Goal: Task Accomplishment & Management: Manage account settings

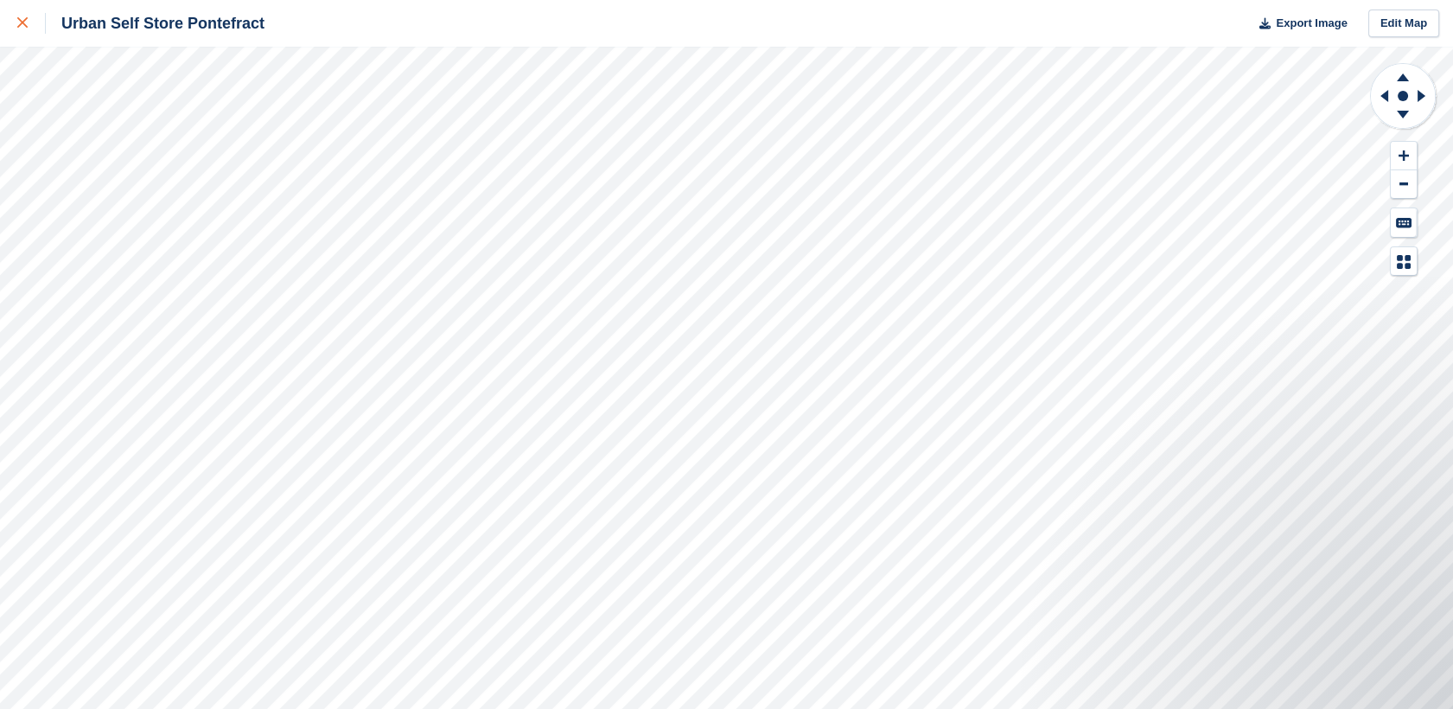
click at [19, 22] on icon at bounding box center [22, 22] width 10 height 10
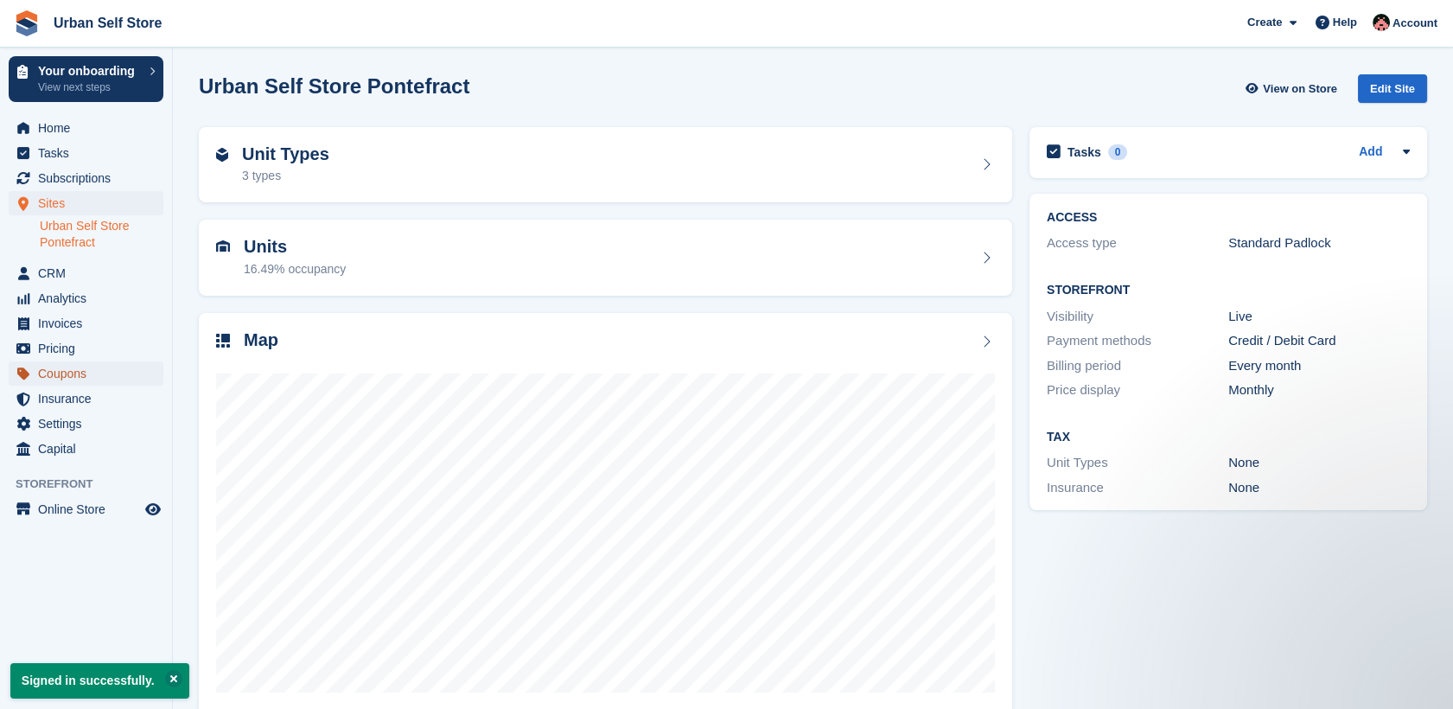
click at [64, 374] on span "Coupons" at bounding box center [90, 373] width 104 height 24
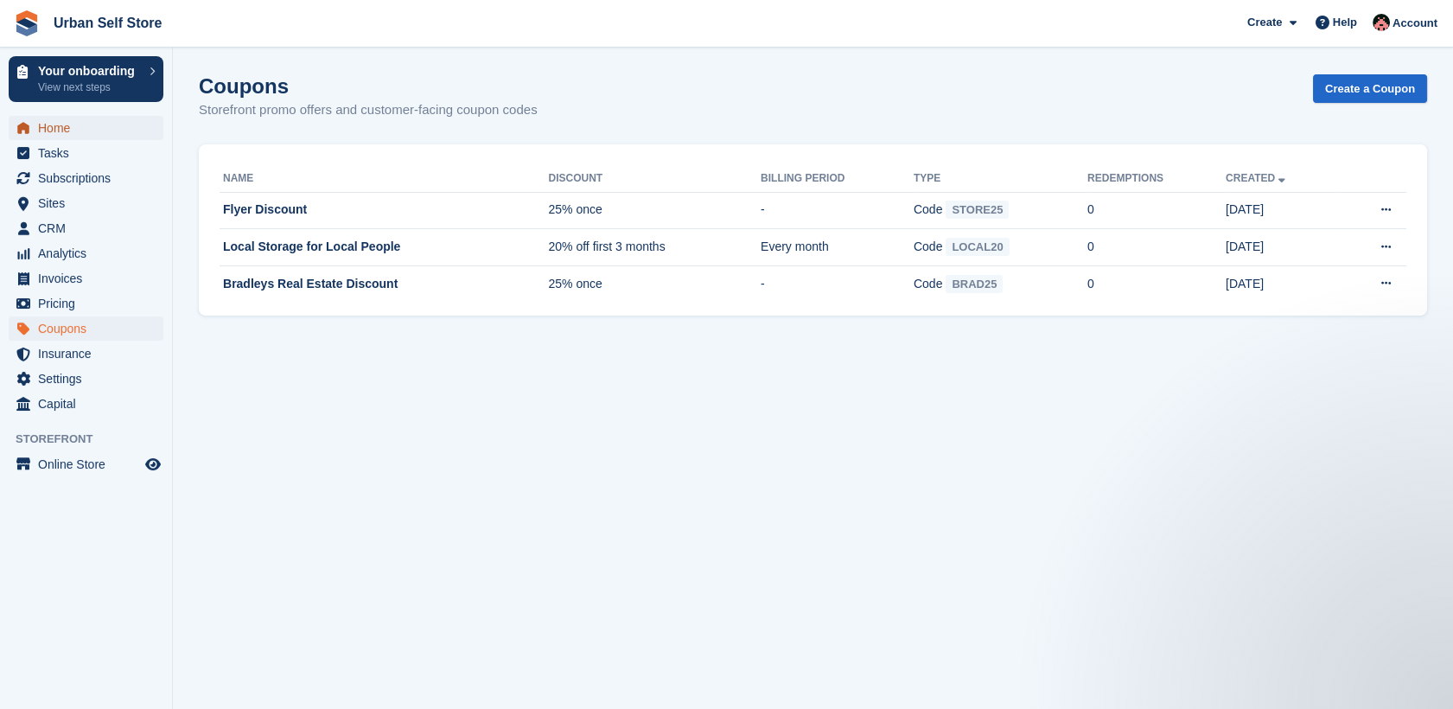
click at [65, 132] on span "Home" at bounding box center [90, 128] width 104 height 24
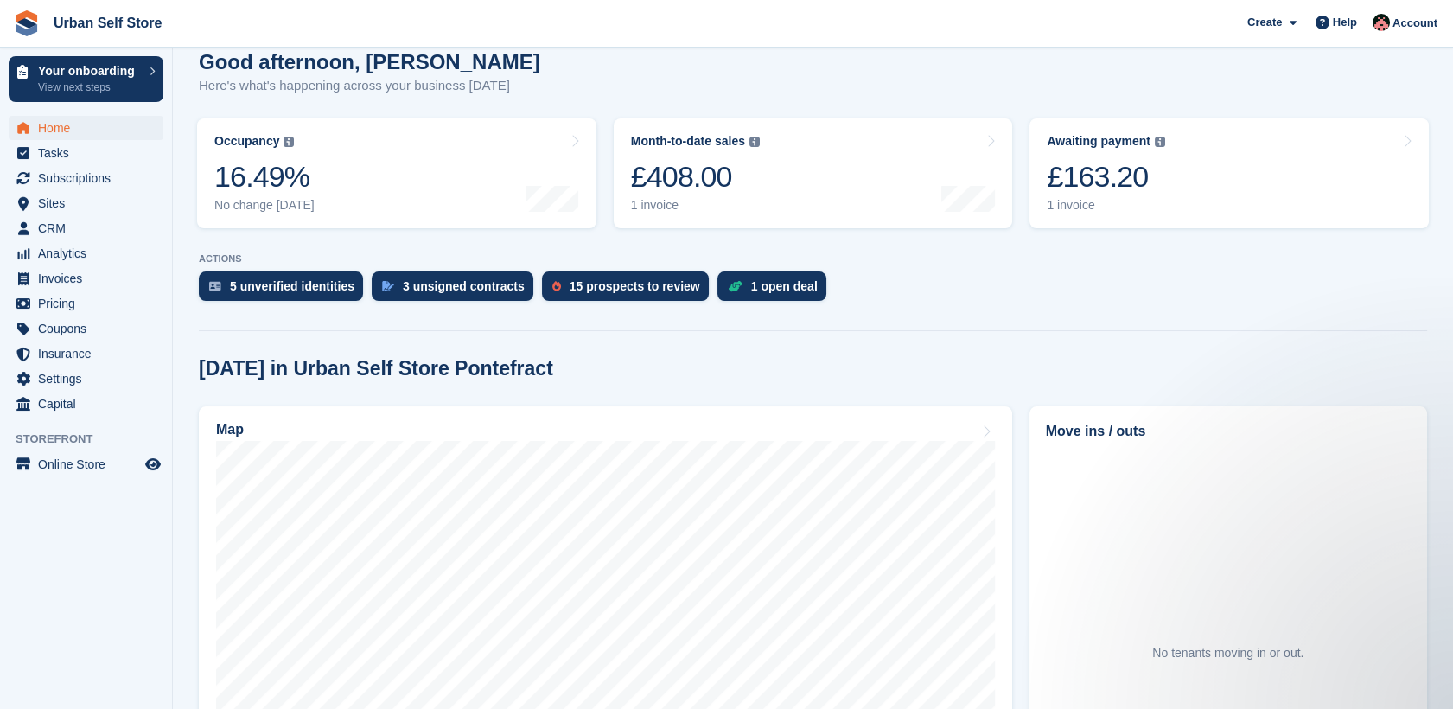
scroll to position [176, 0]
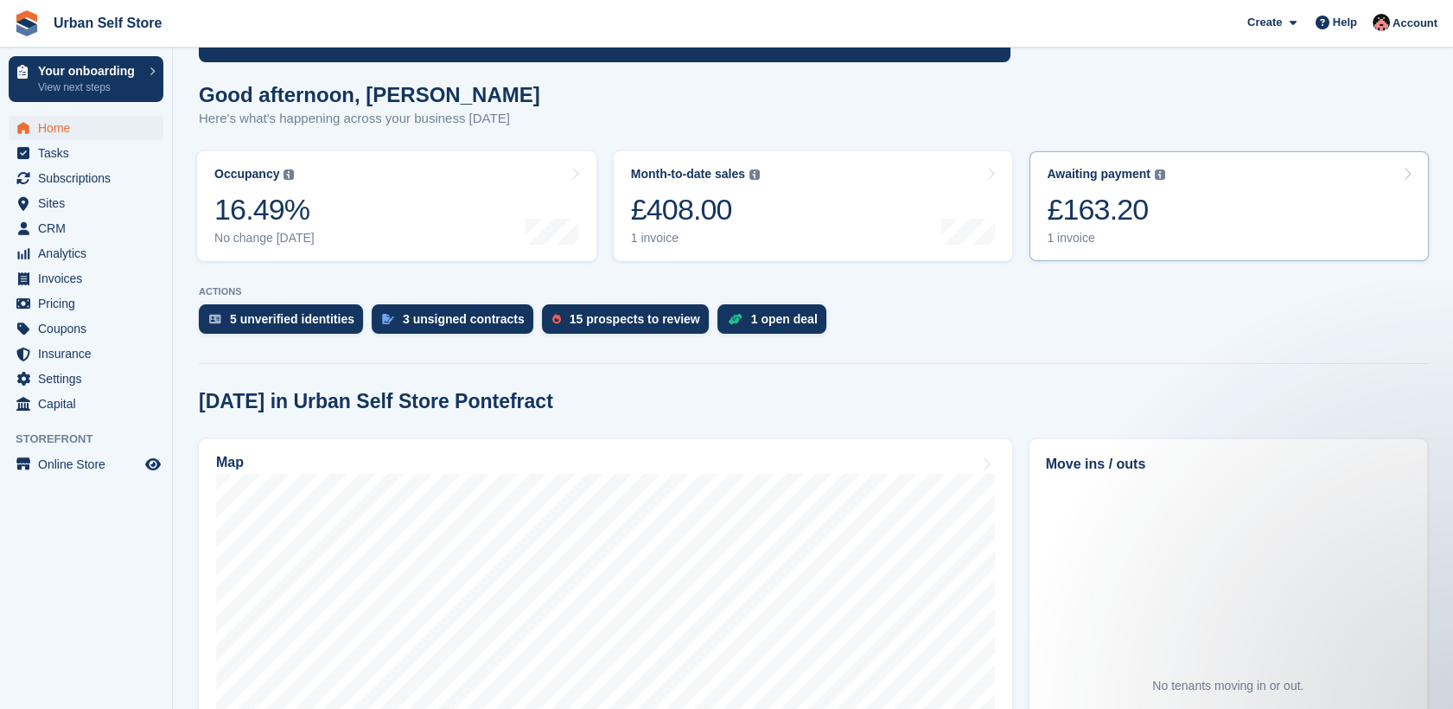
click at [1266, 214] on link "Awaiting payment The total outstanding balance on all open invoices. £163.20 1 …" at bounding box center [1229, 206] width 399 height 110
click at [806, 211] on link "Month-to-date sales The sum of all finalised invoices generated this month to d…" at bounding box center [813, 206] width 399 height 110
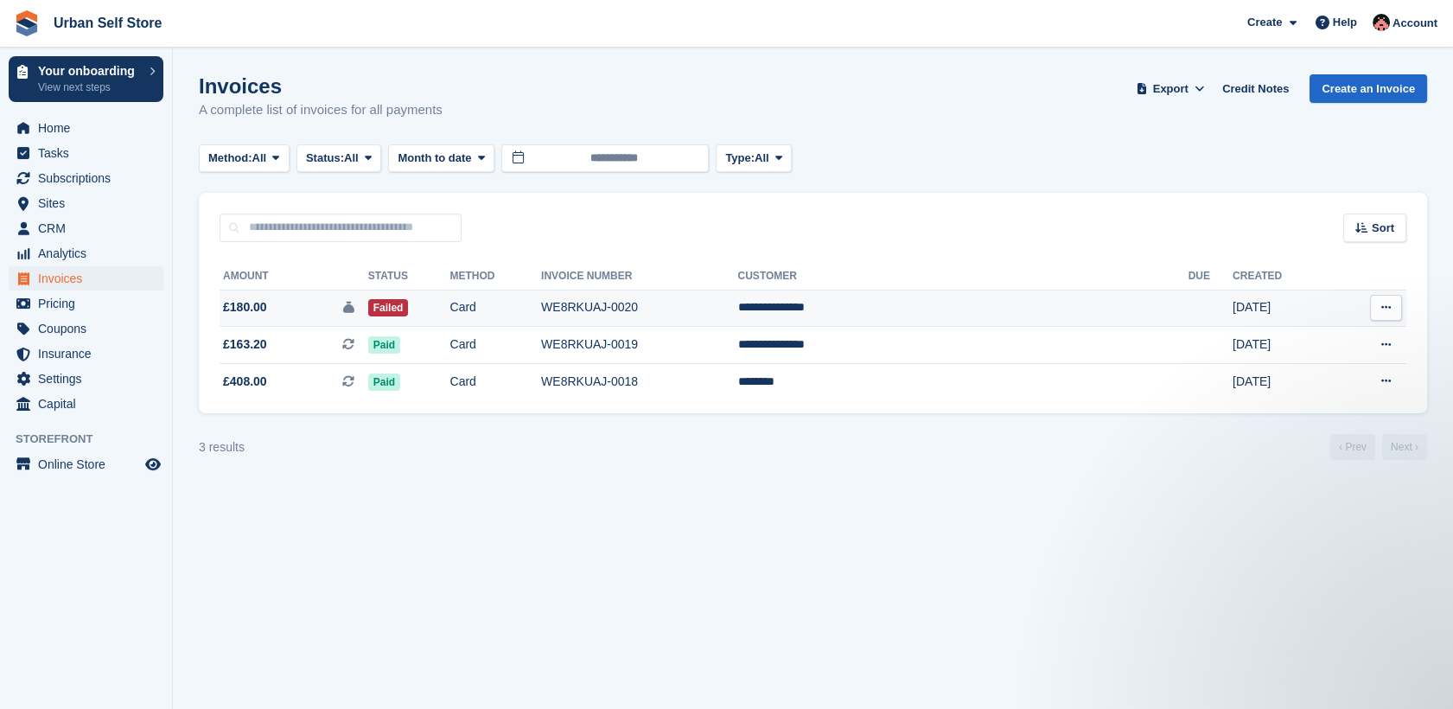
click at [450, 310] on td "Failed" at bounding box center [409, 308] width 82 height 37
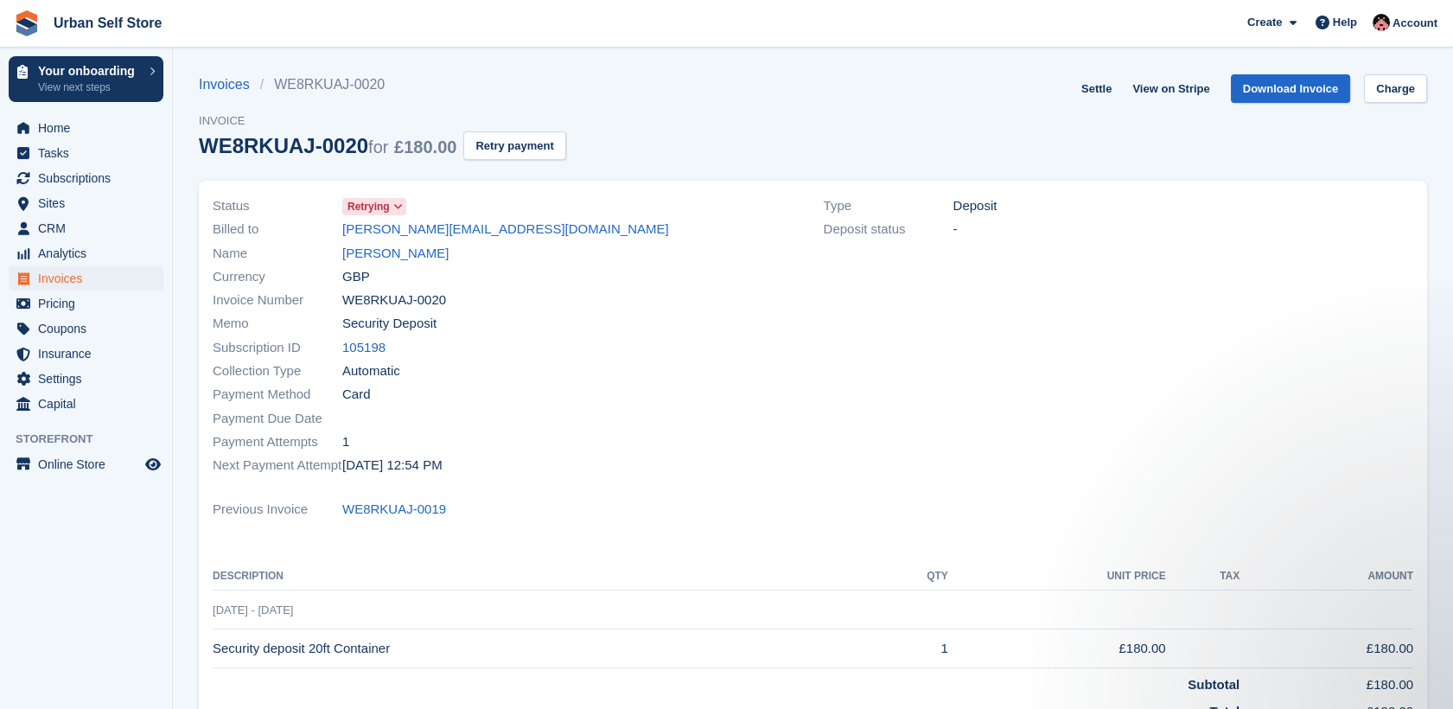
click at [401, 208] on icon at bounding box center [398, 206] width 10 height 10
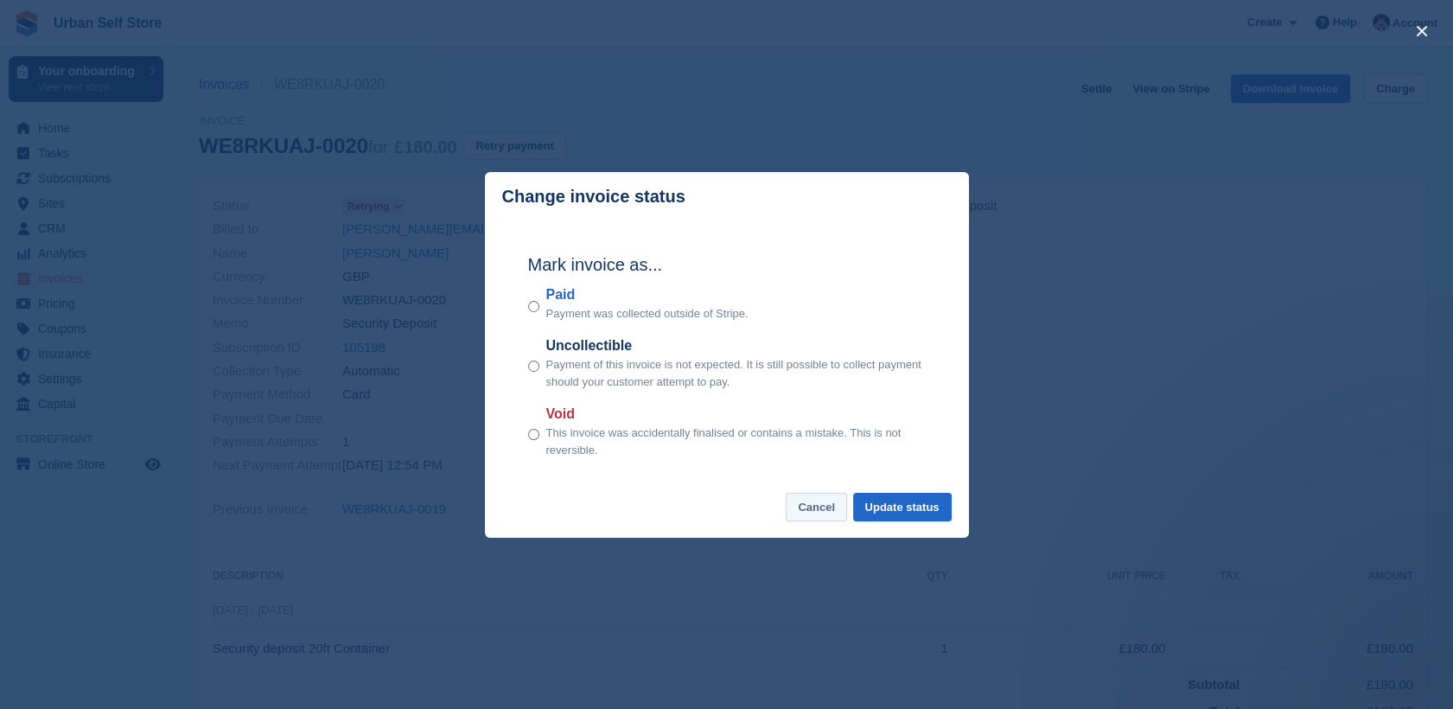
click at [829, 510] on button "Cancel" at bounding box center [816, 507] width 61 height 29
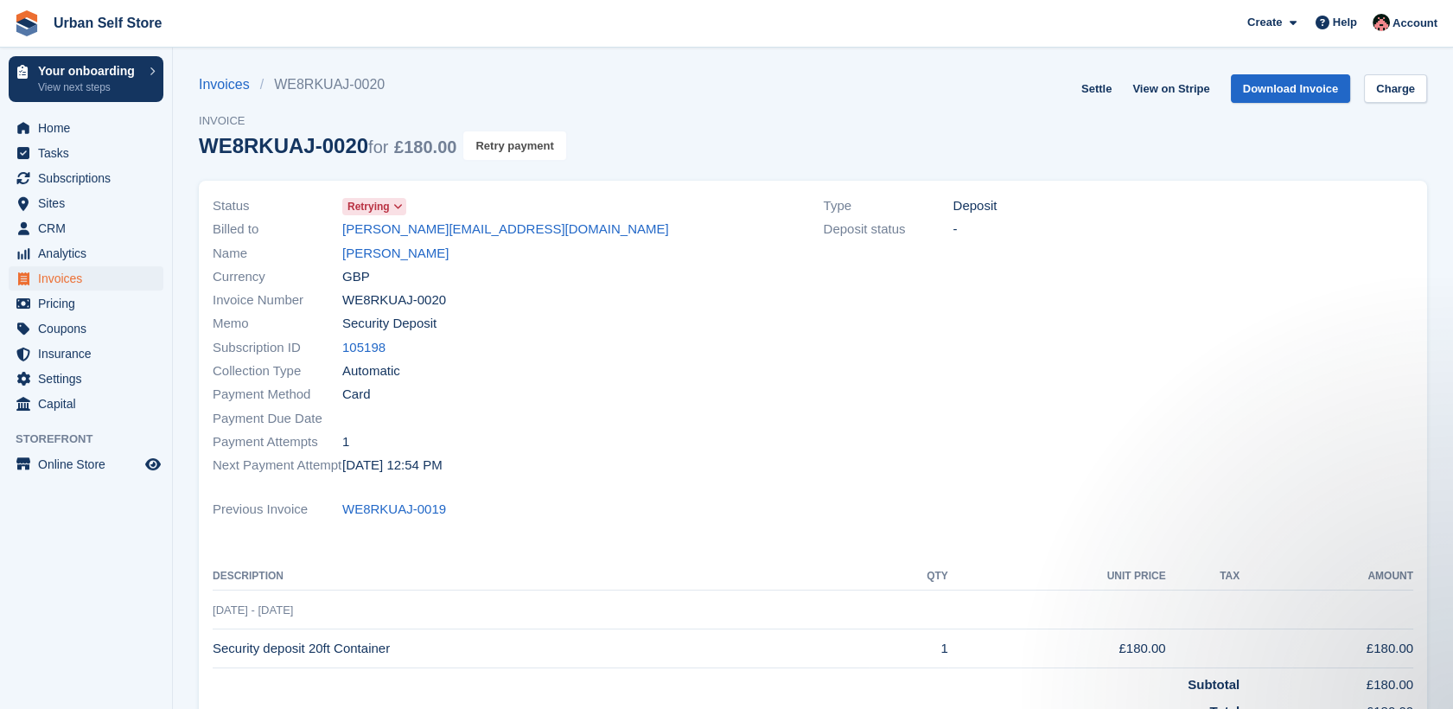
drag, startPoint x: 526, startPoint y: 149, endPoint x: 826, endPoint y: 90, distance: 305.7
click at [526, 149] on button "Retry payment" at bounding box center [514, 145] width 102 height 29
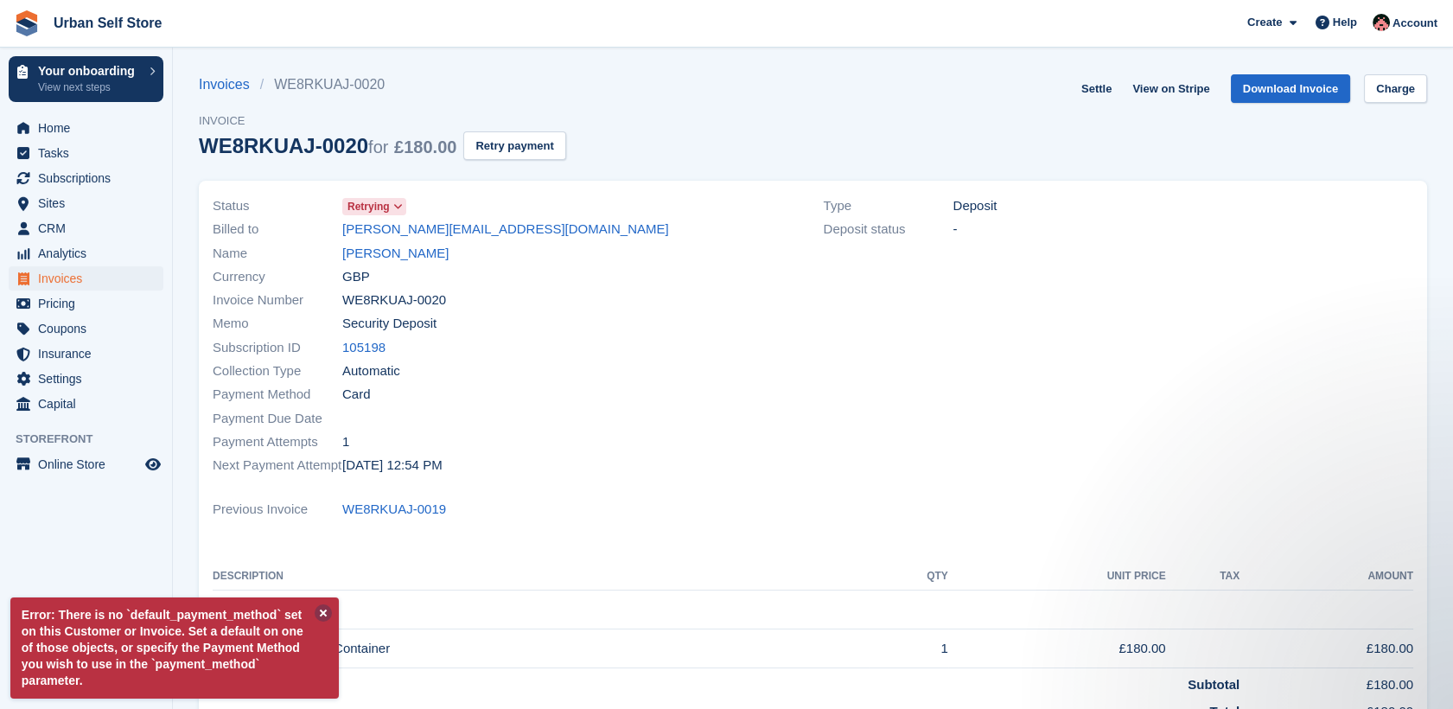
click at [323, 610] on button at bounding box center [323, 612] width 17 height 17
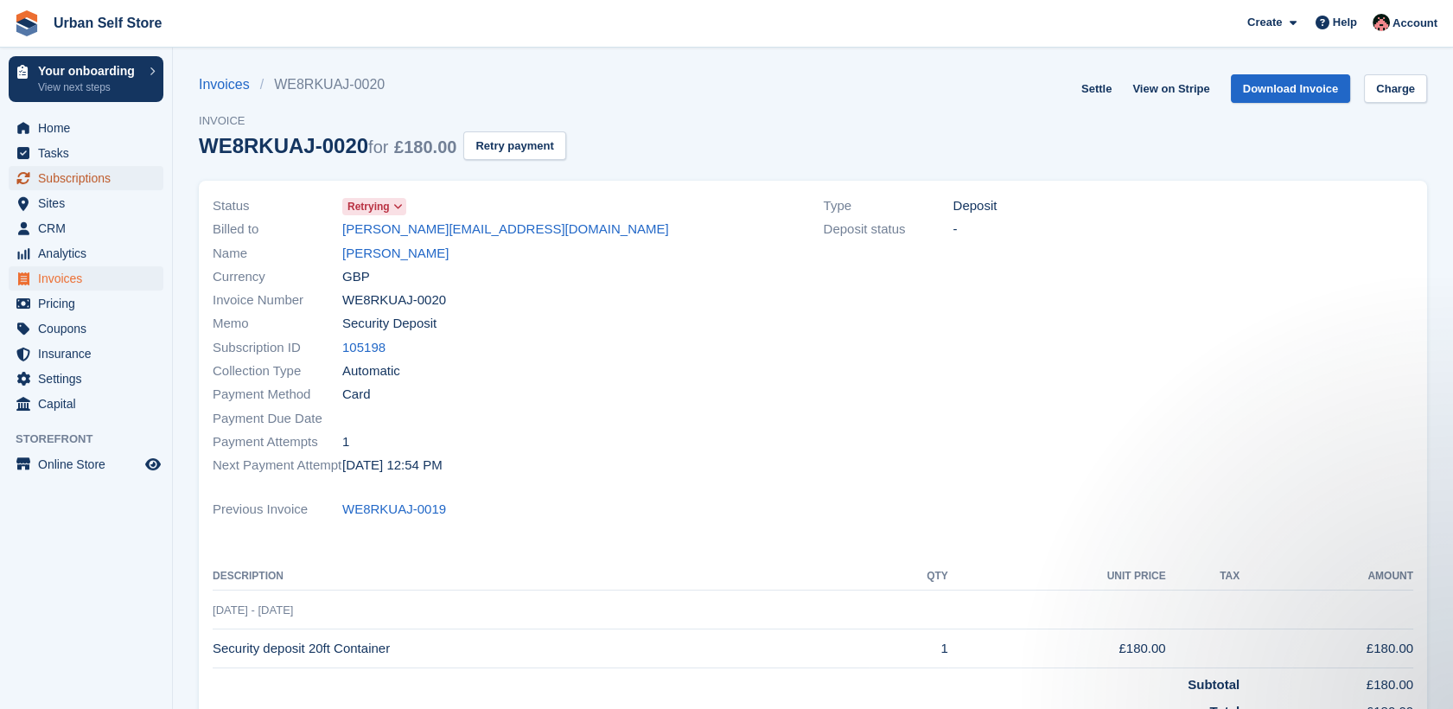
click at [81, 176] on span "Subscriptions" at bounding box center [90, 178] width 104 height 24
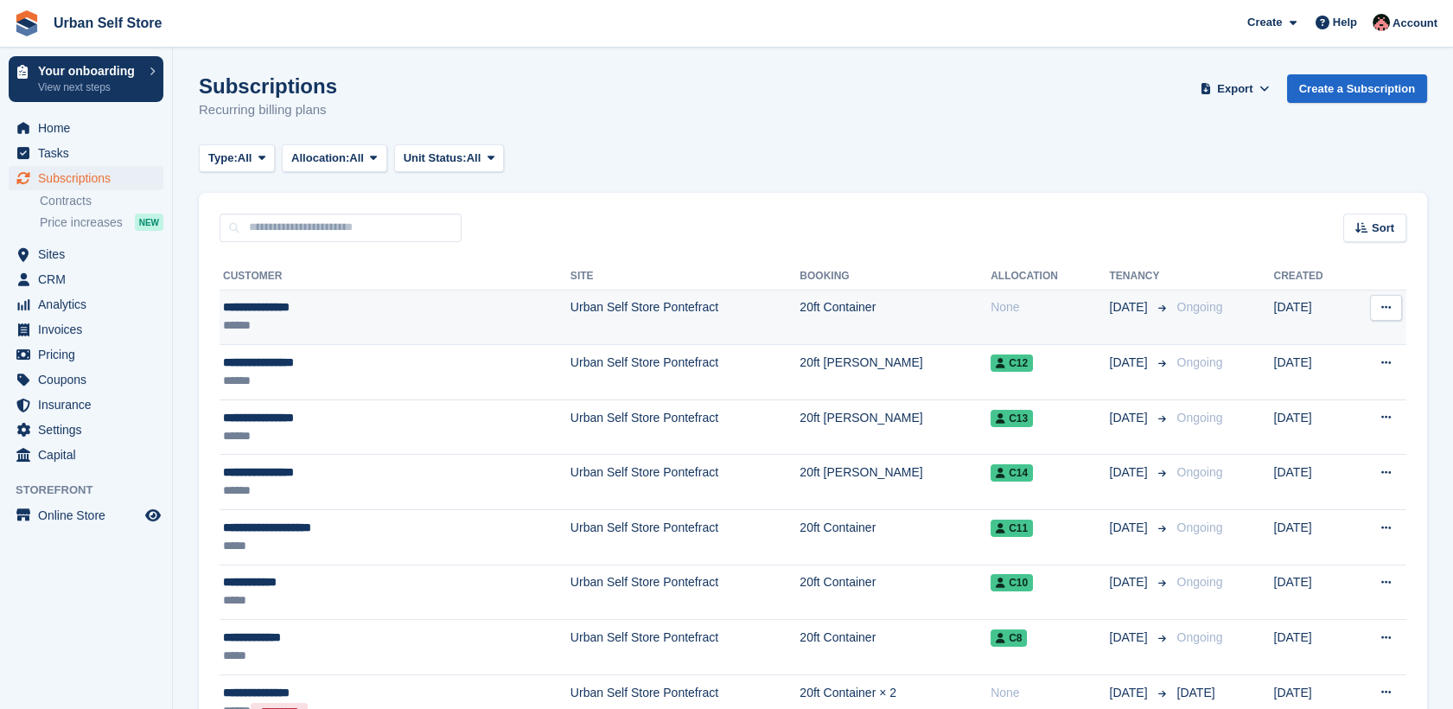
click at [616, 325] on td "Urban Self Store Pontefract" at bounding box center [685, 317] width 229 height 55
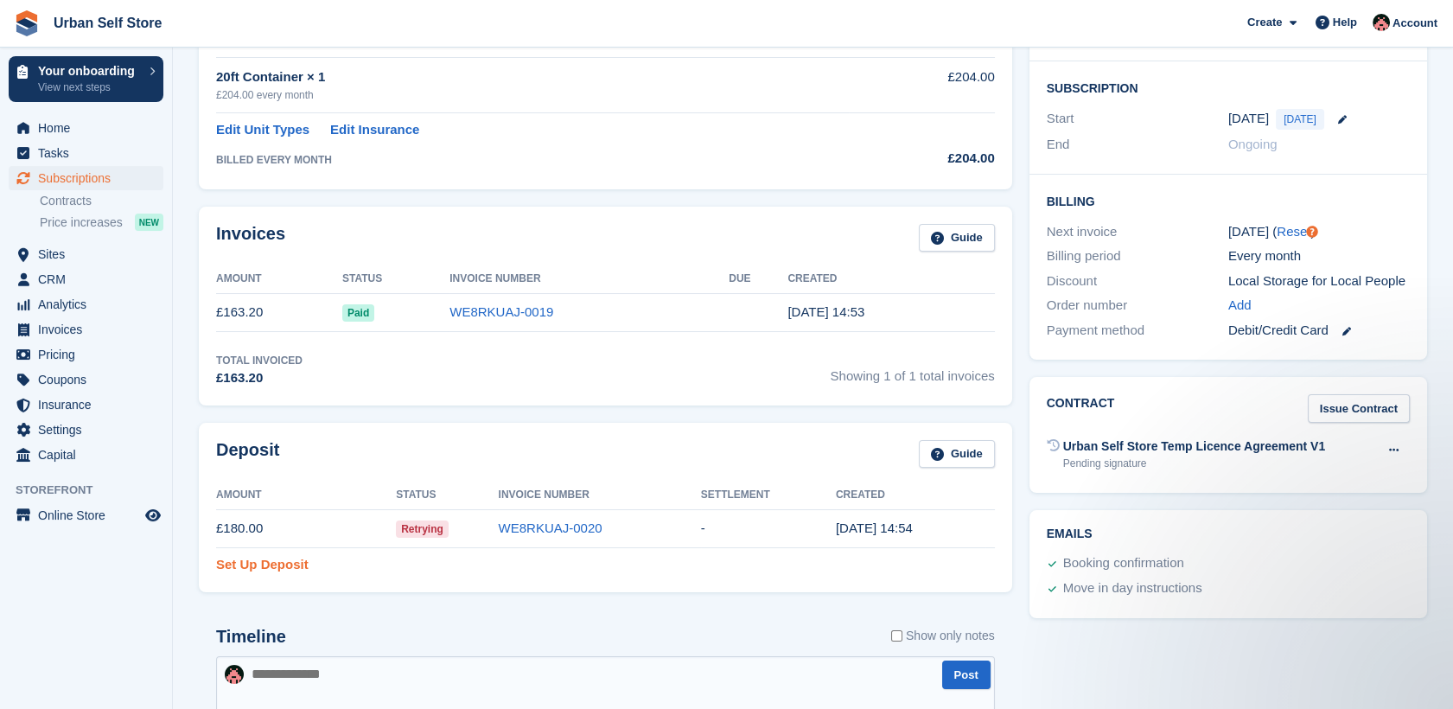
click at [281, 571] on link "Set Up Deposit" at bounding box center [262, 565] width 93 height 20
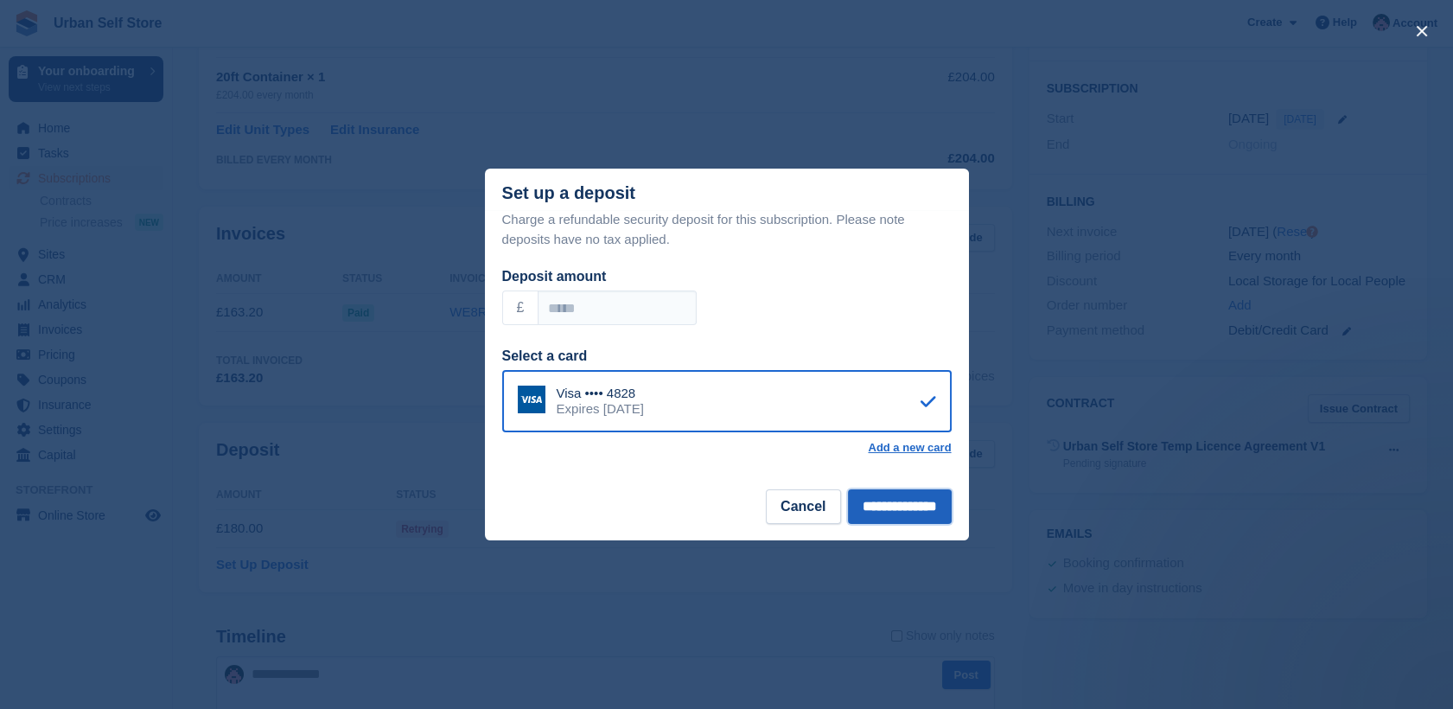
click at [882, 507] on input "**********" at bounding box center [900, 506] width 104 height 35
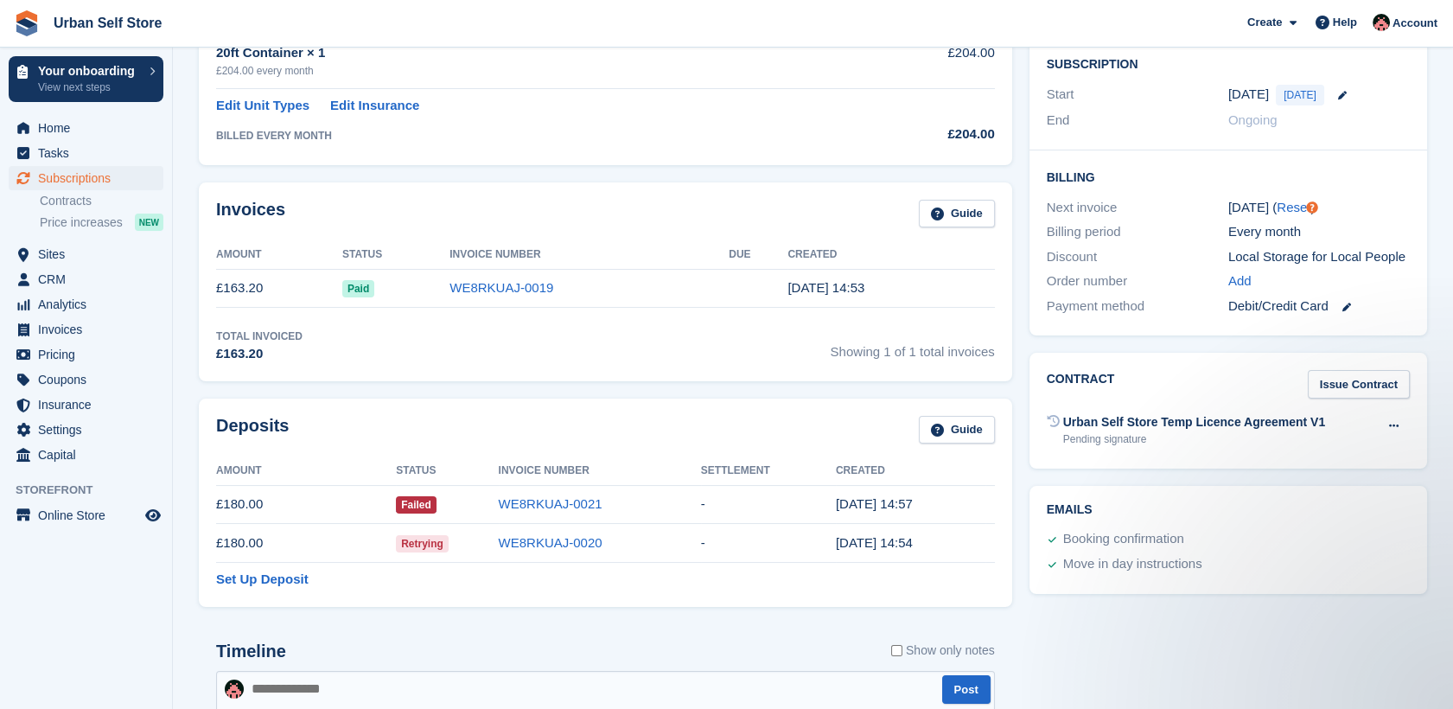
scroll to position [319, 0]
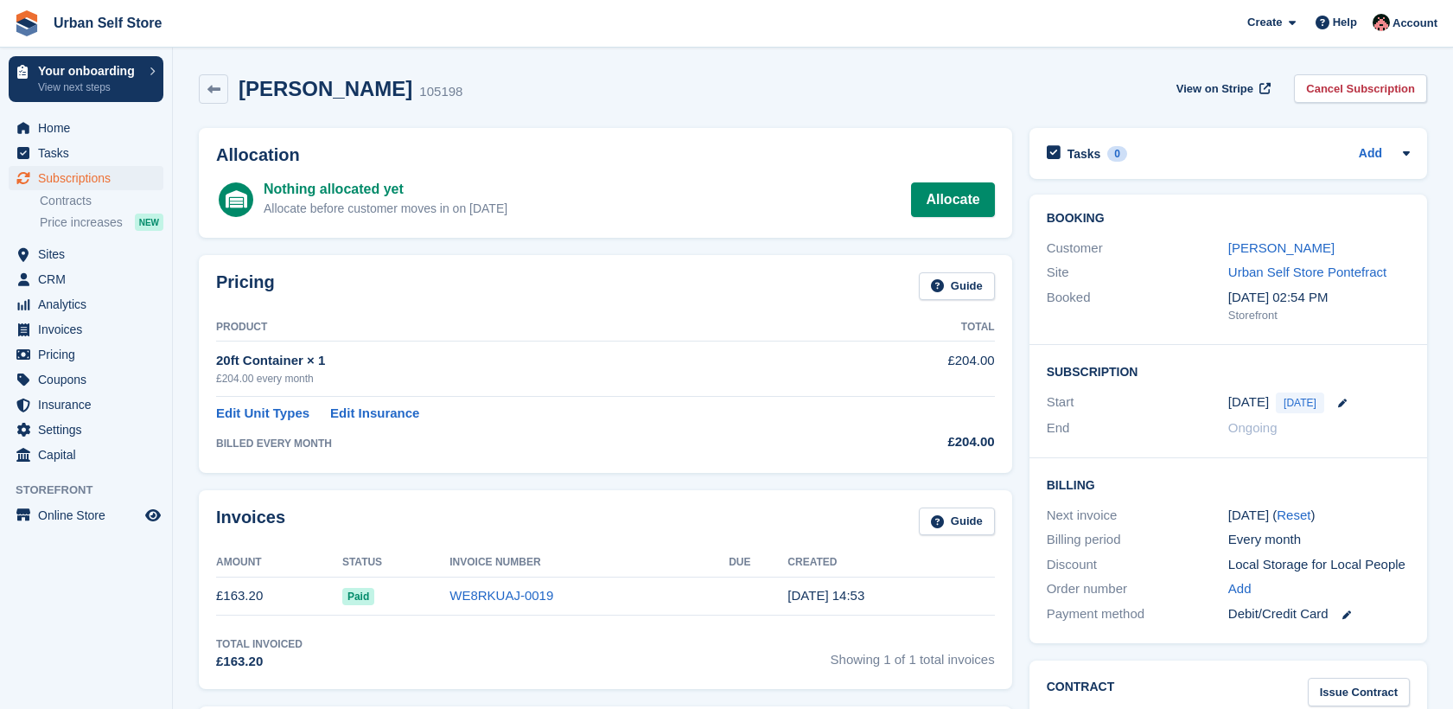
scroll to position [306, 0]
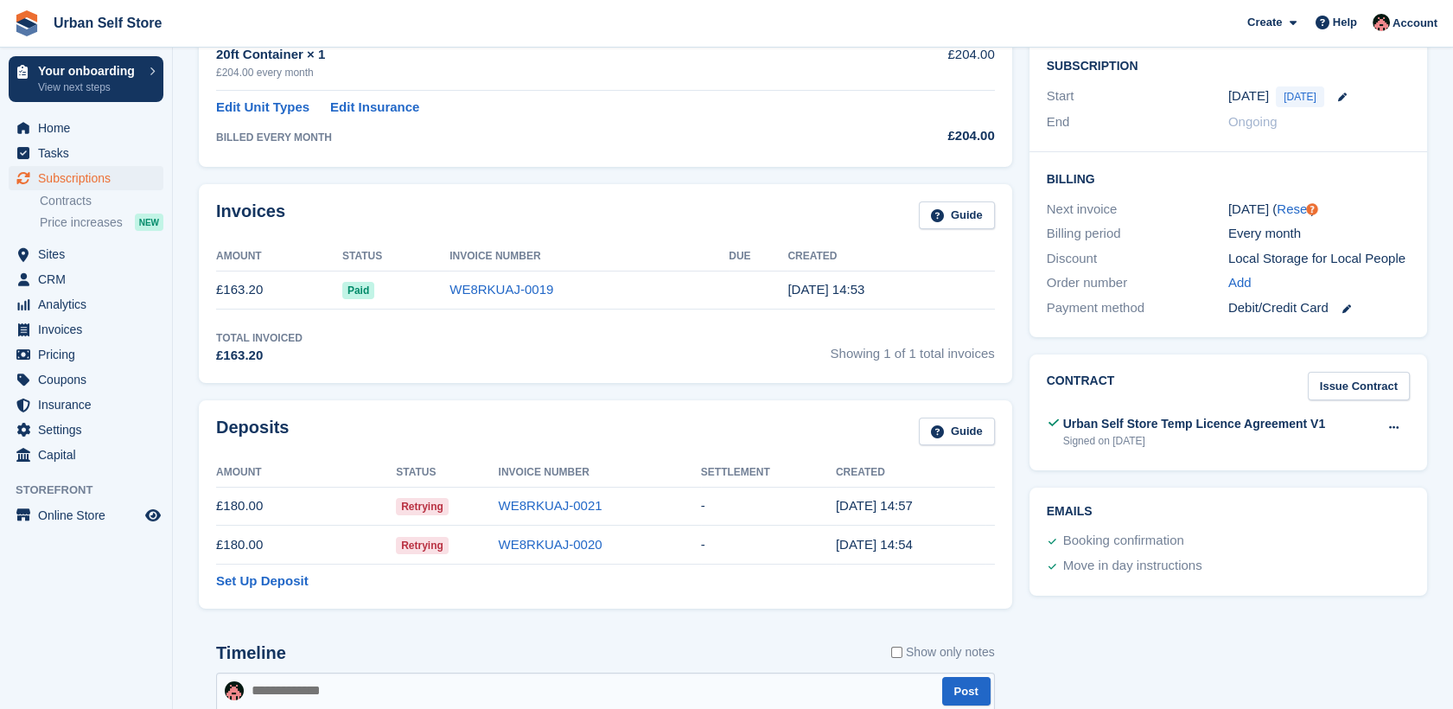
click at [326, 543] on td "£180.00" at bounding box center [306, 545] width 180 height 39
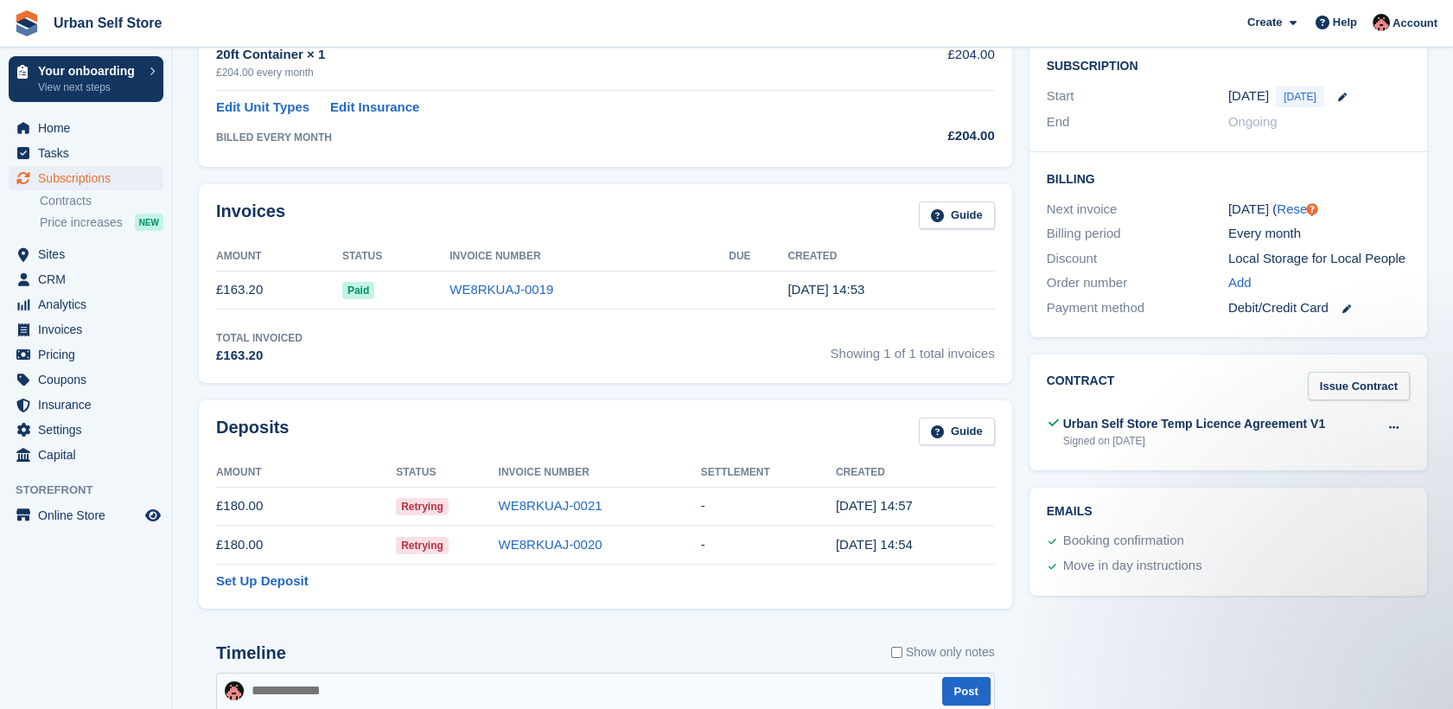
scroll to position [0, 0]
click at [559, 546] on link "WE8RKUAJ-0020" at bounding box center [551, 544] width 104 height 15
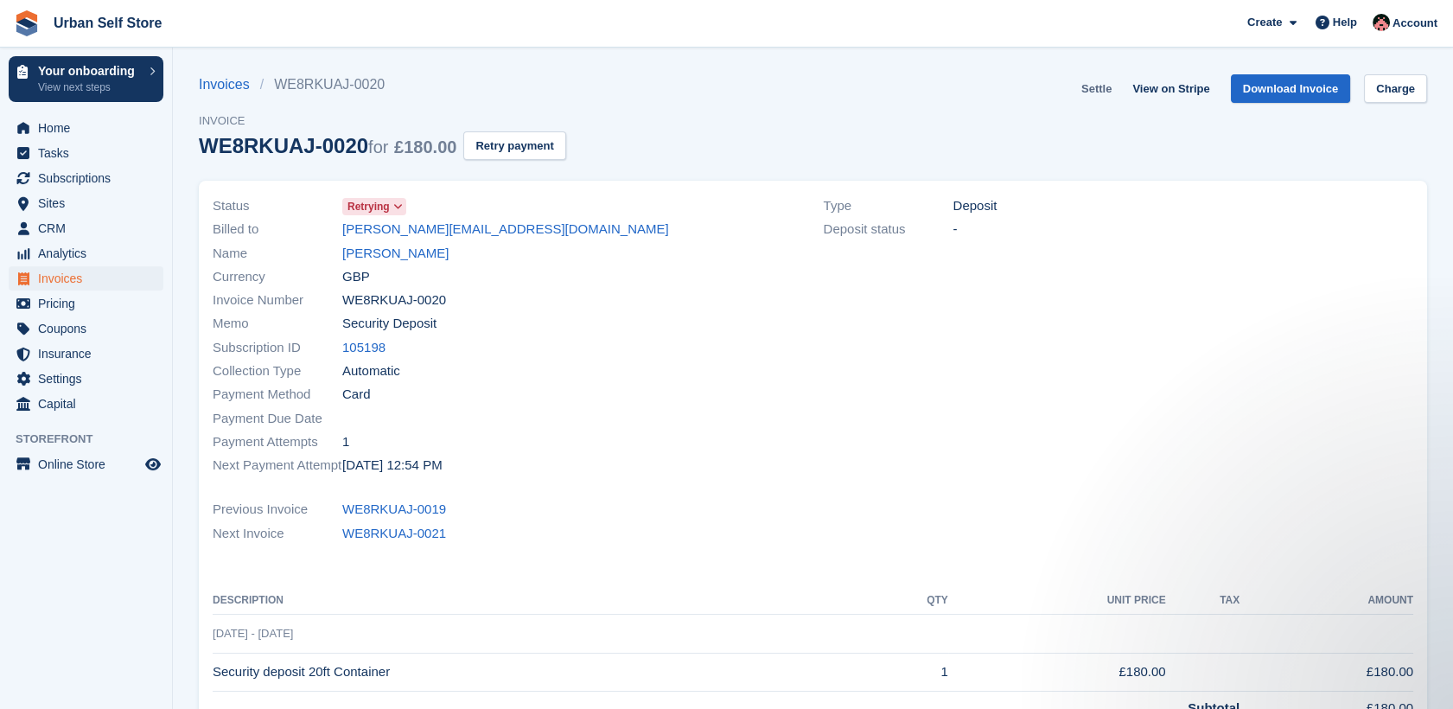
click at [1100, 92] on link "Settle" at bounding box center [1097, 88] width 44 height 29
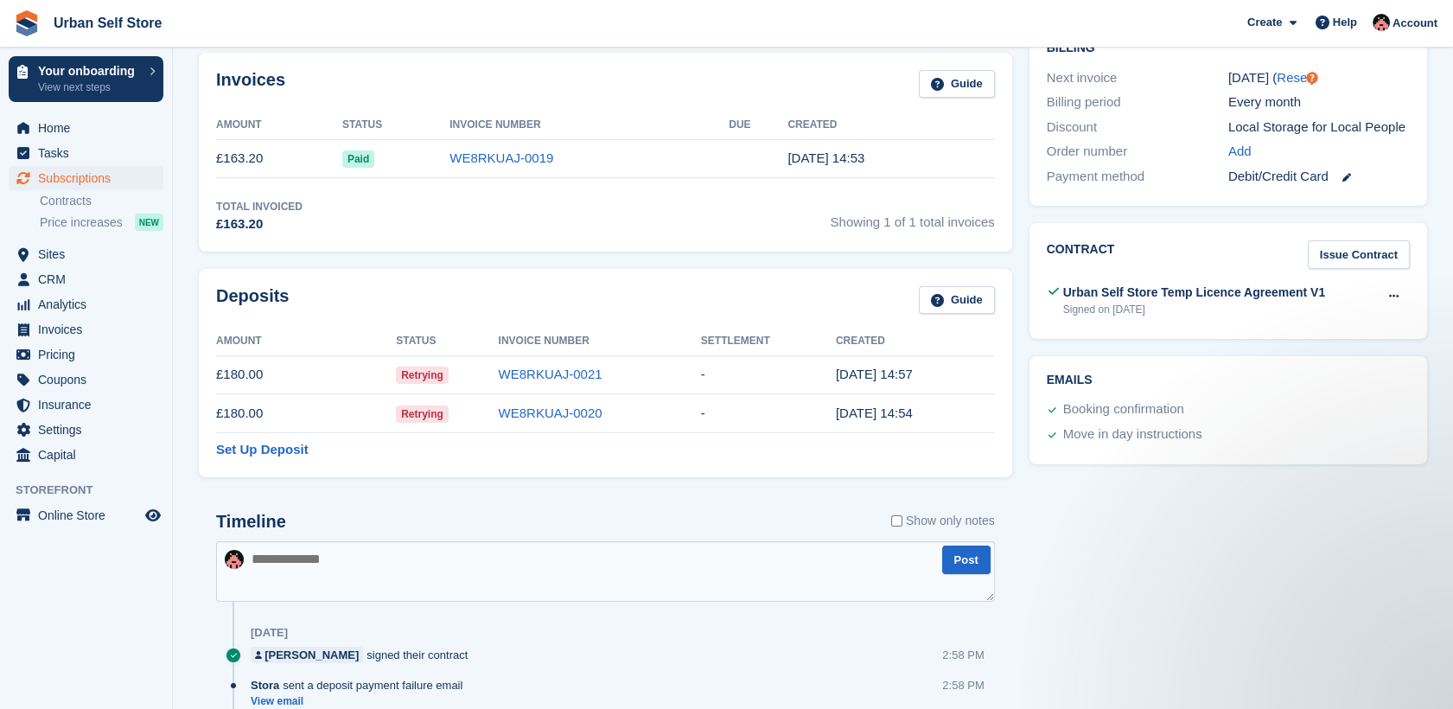
scroll to position [465, 0]
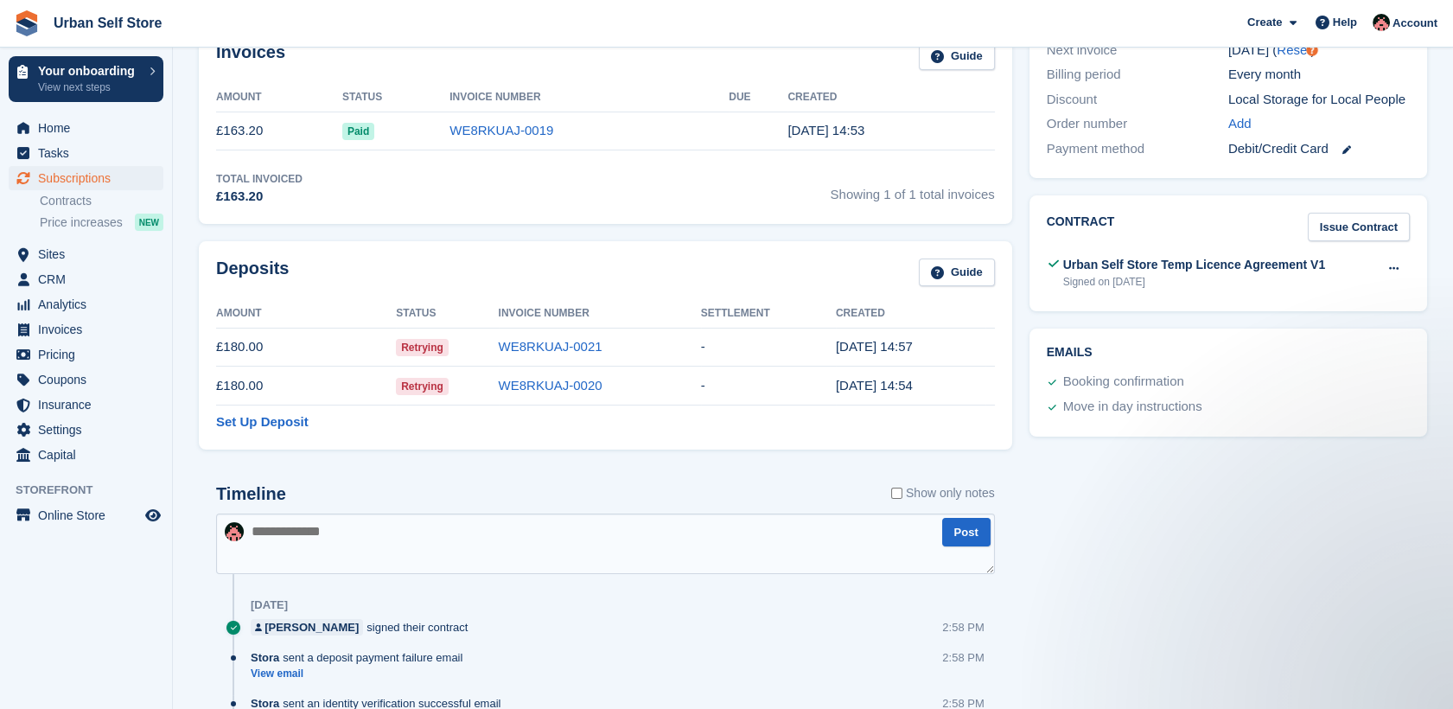
click at [235, 390] on td "£180.00" at bounding box center [306, 386] width 180 height 39
click at [572, 386] on link "WE8RKUAJ-0020" at bounding box center [551, 385] width 104 height 15
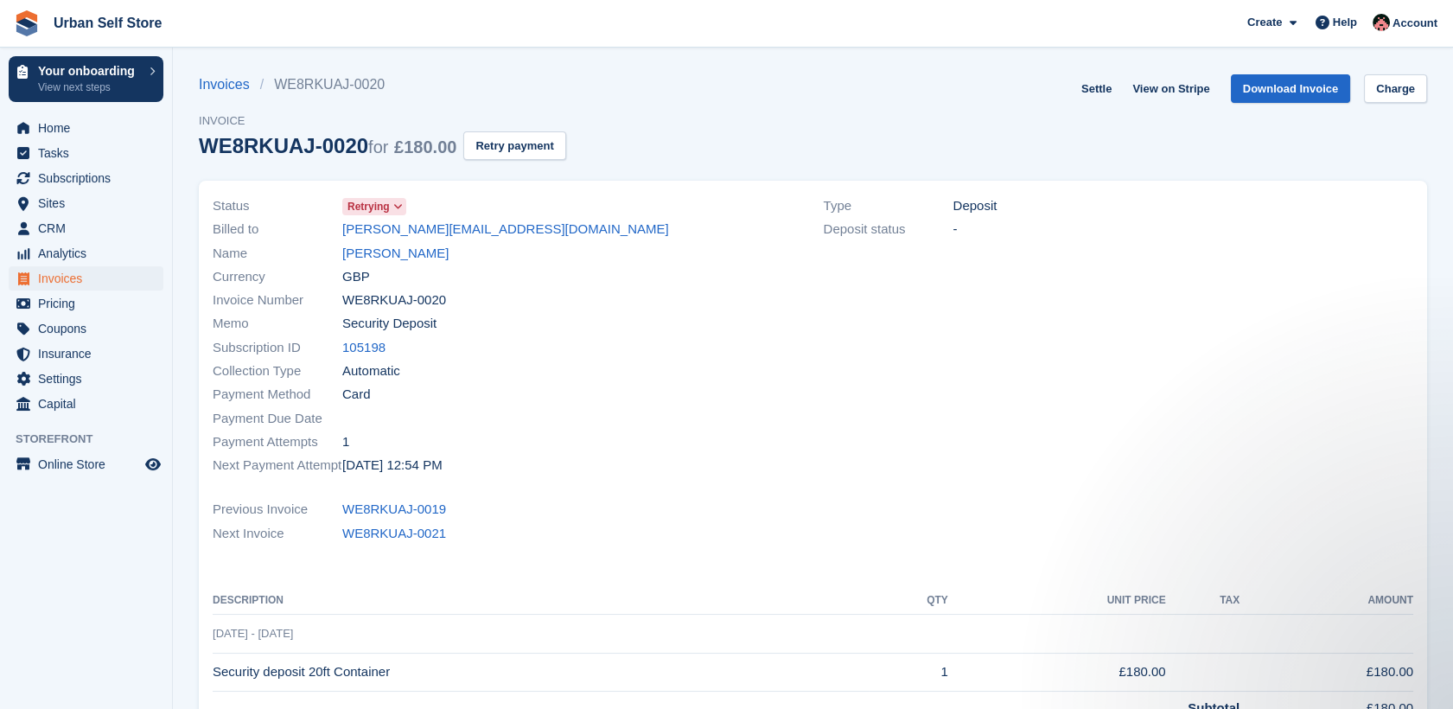
click at [401, 207] on icon at bounding box center [398, 206] width 10 height 10
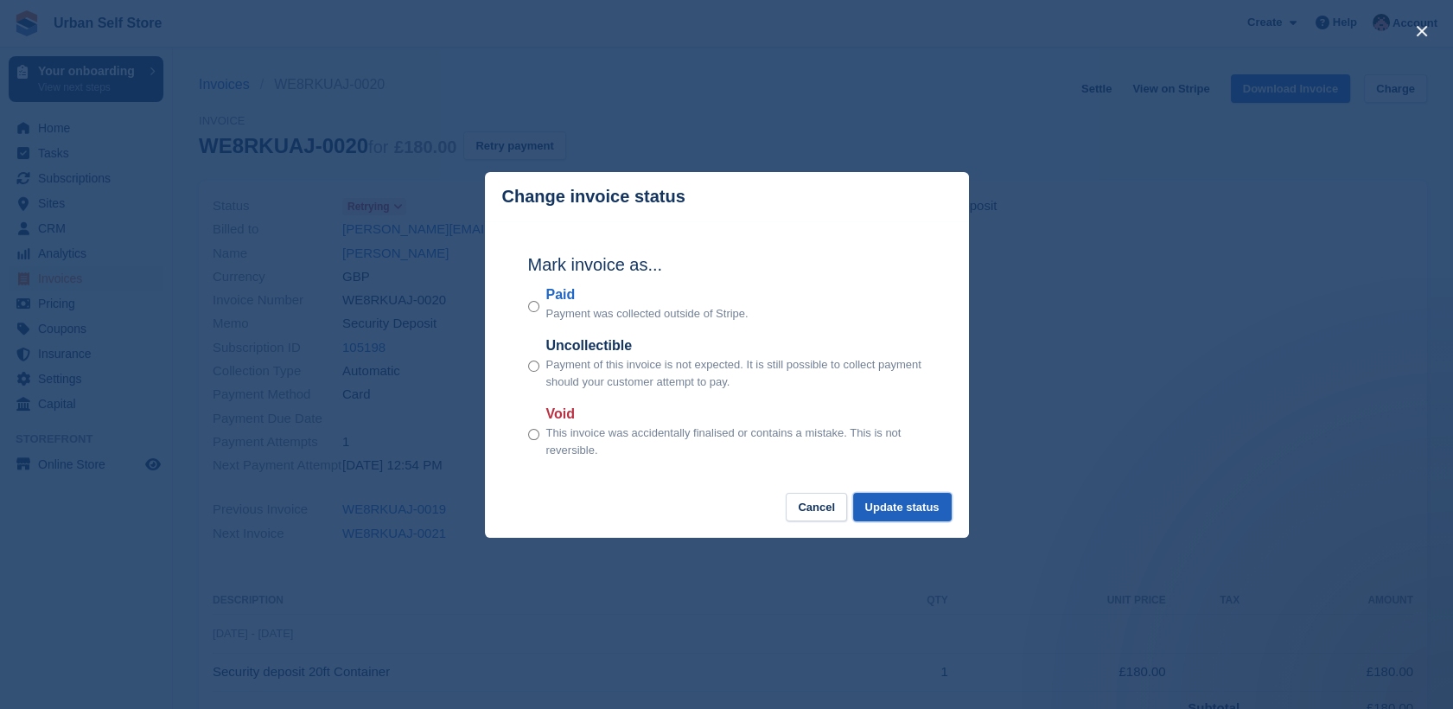
click at [921, 495] on button "Update status" at bounding box center [902, 507] width 99 height 29
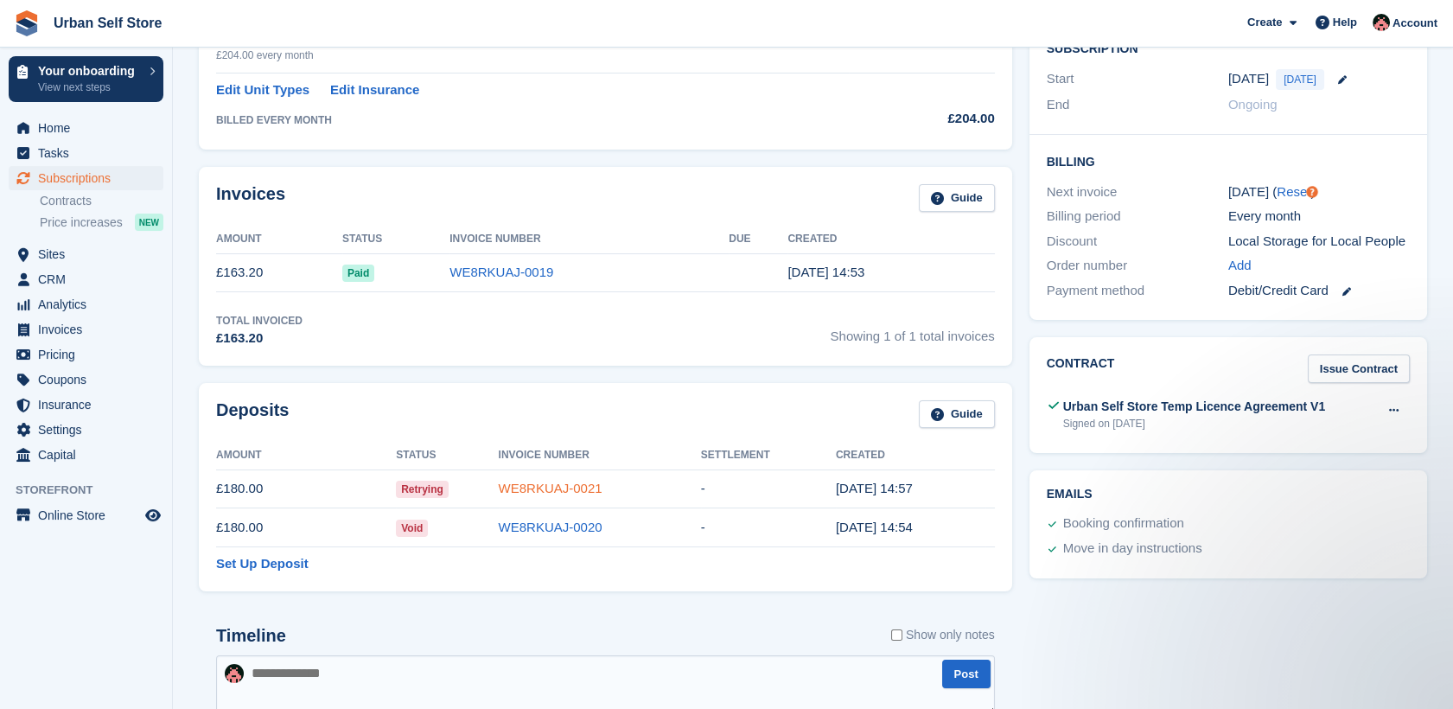
click at [565, 488] on link "WE8RKUAJ-0021" at bounding box center [551, 488] width 104 height 15
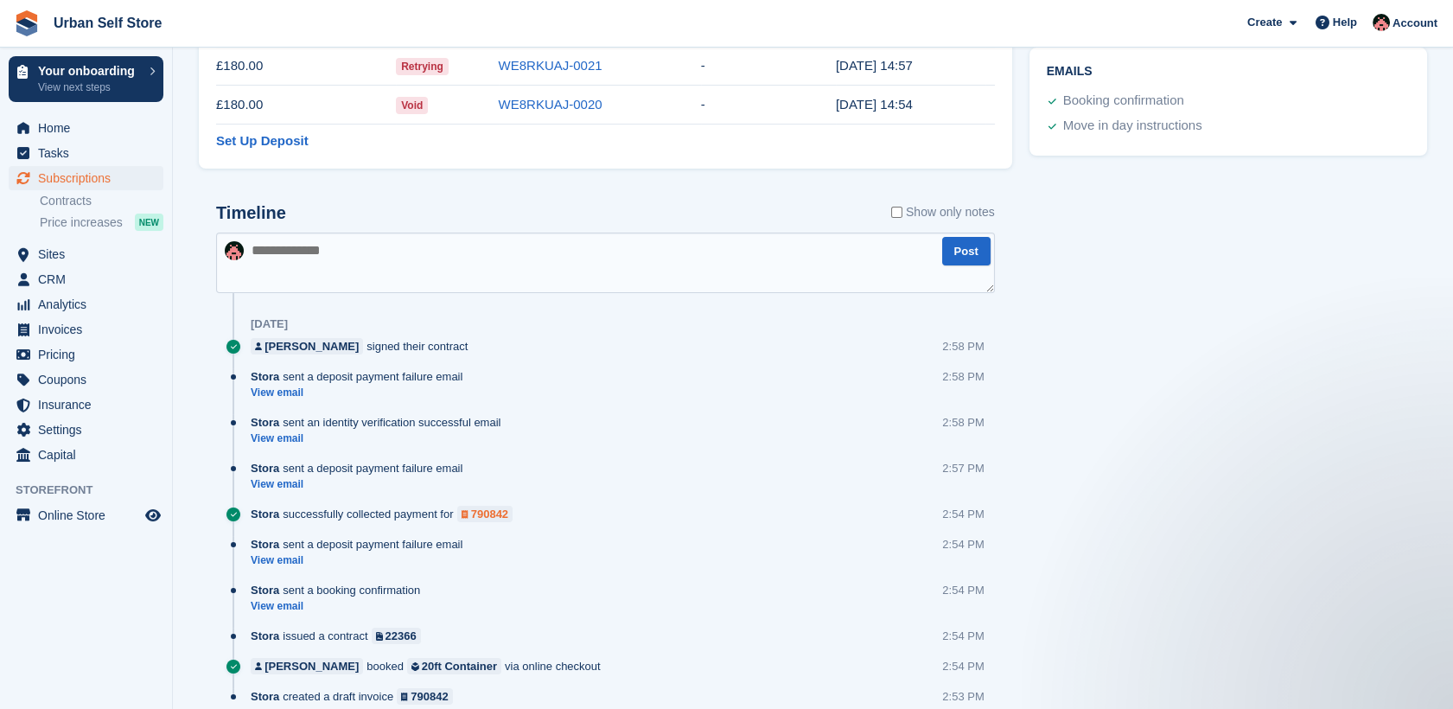
scroll to position [795, 0]
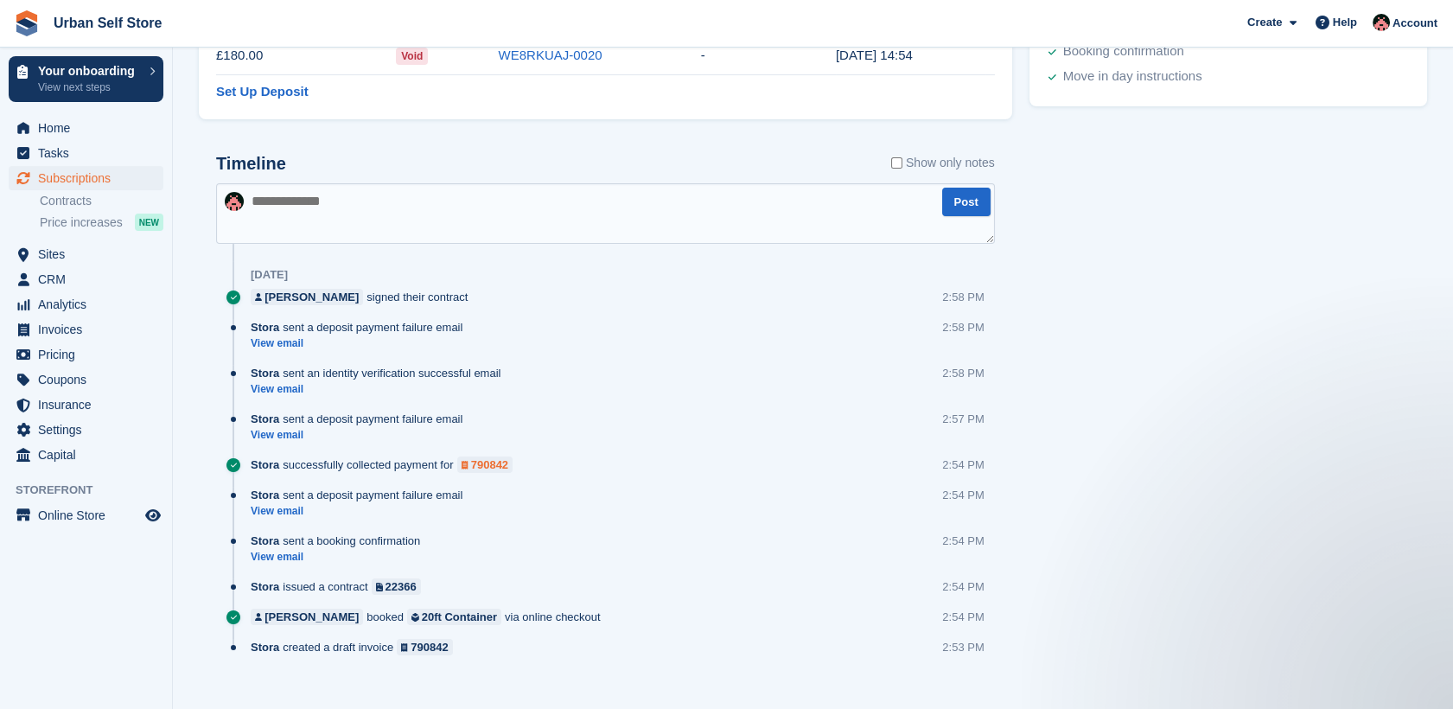
click at [480, 460] on div "790842" at bounding box center [489, 465] width 37 height 16
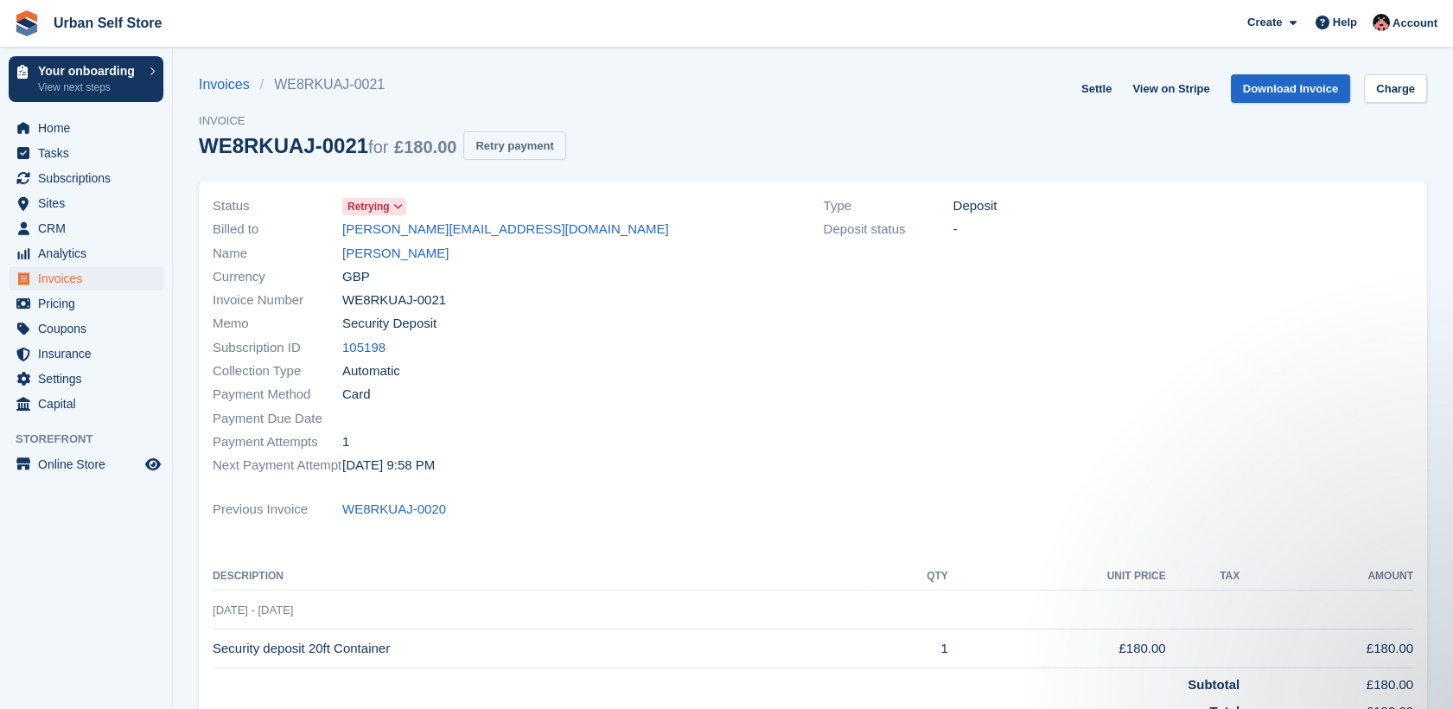
click at [482, 153] on button "Retry payment" at bounding box center [514, 145] width 102 height 29
click at [1377, 90] on link "Charge" at bounding box center [1395, 88] width 63 height 29
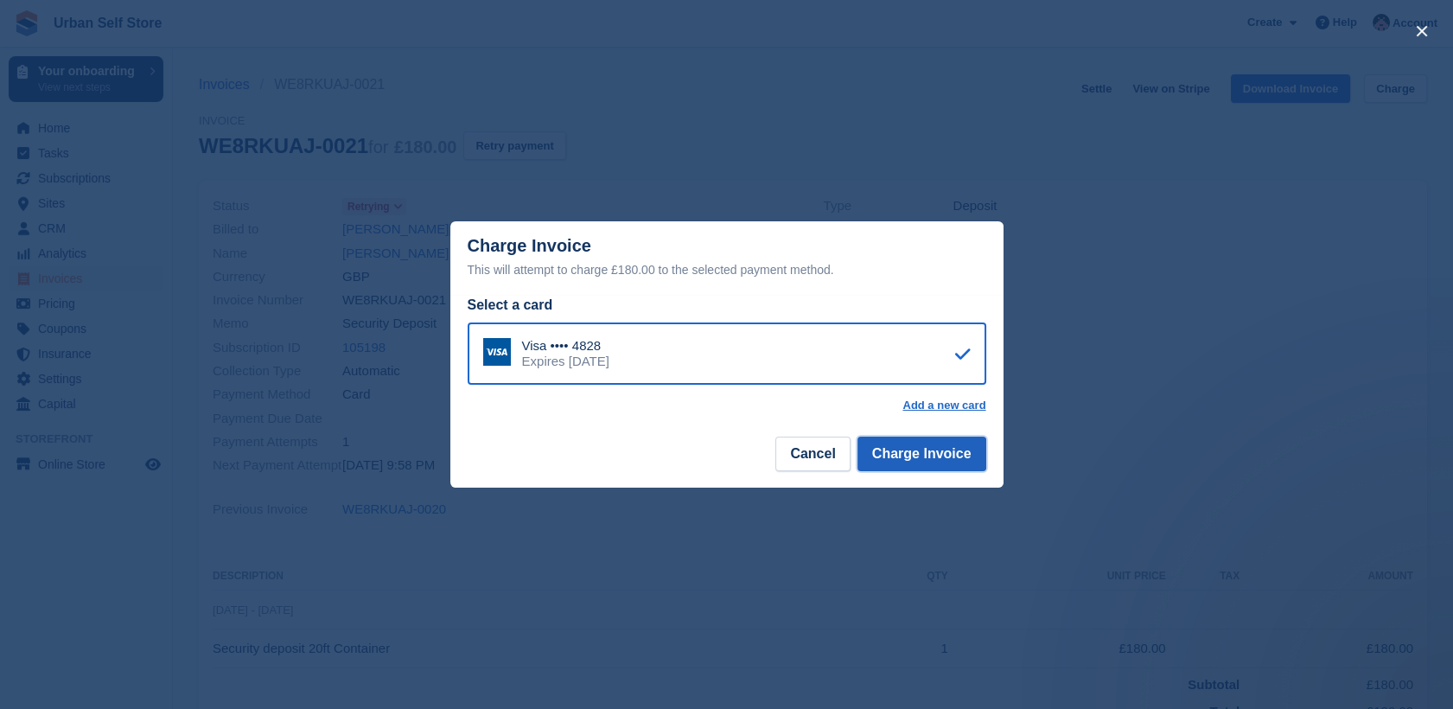
click at [910, 457] on button "Charge Invoice" at bounding box center [922, 454] width 129 height 35
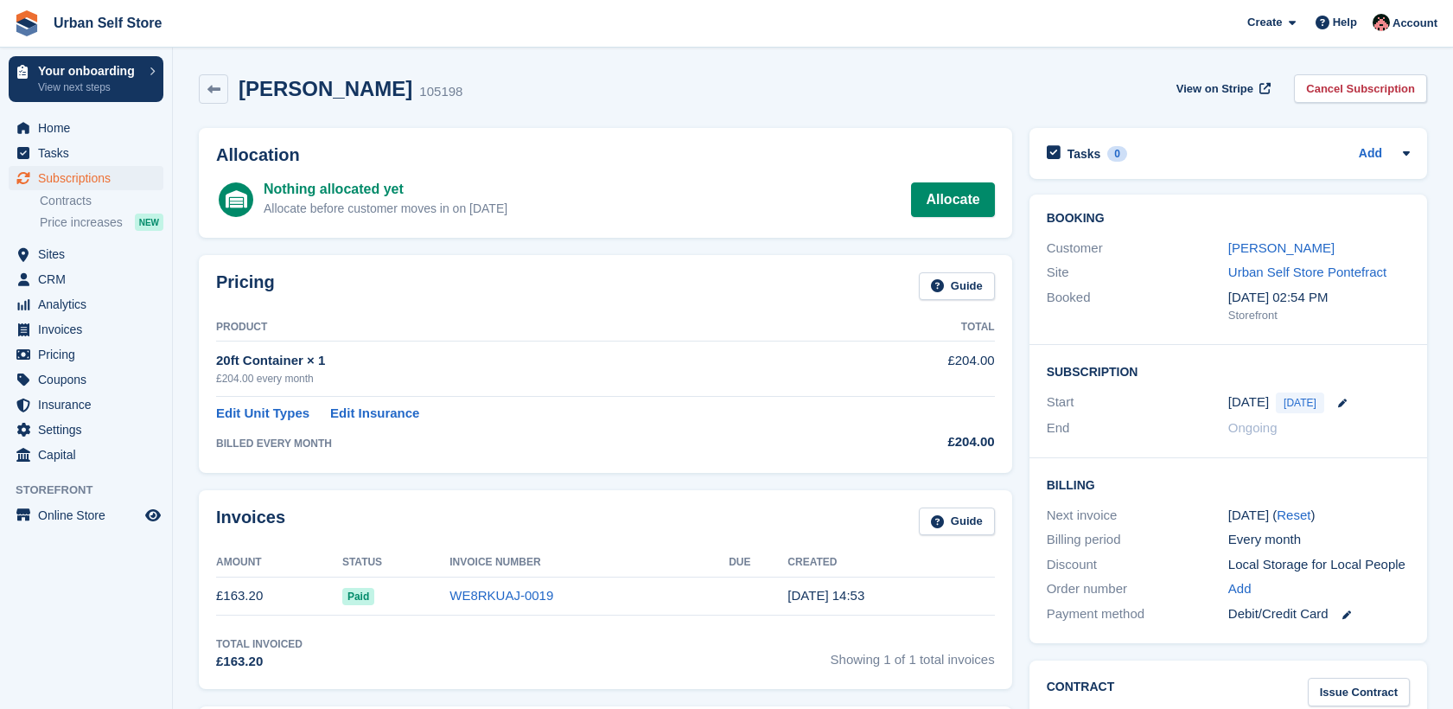
scroll to position [323, 0]
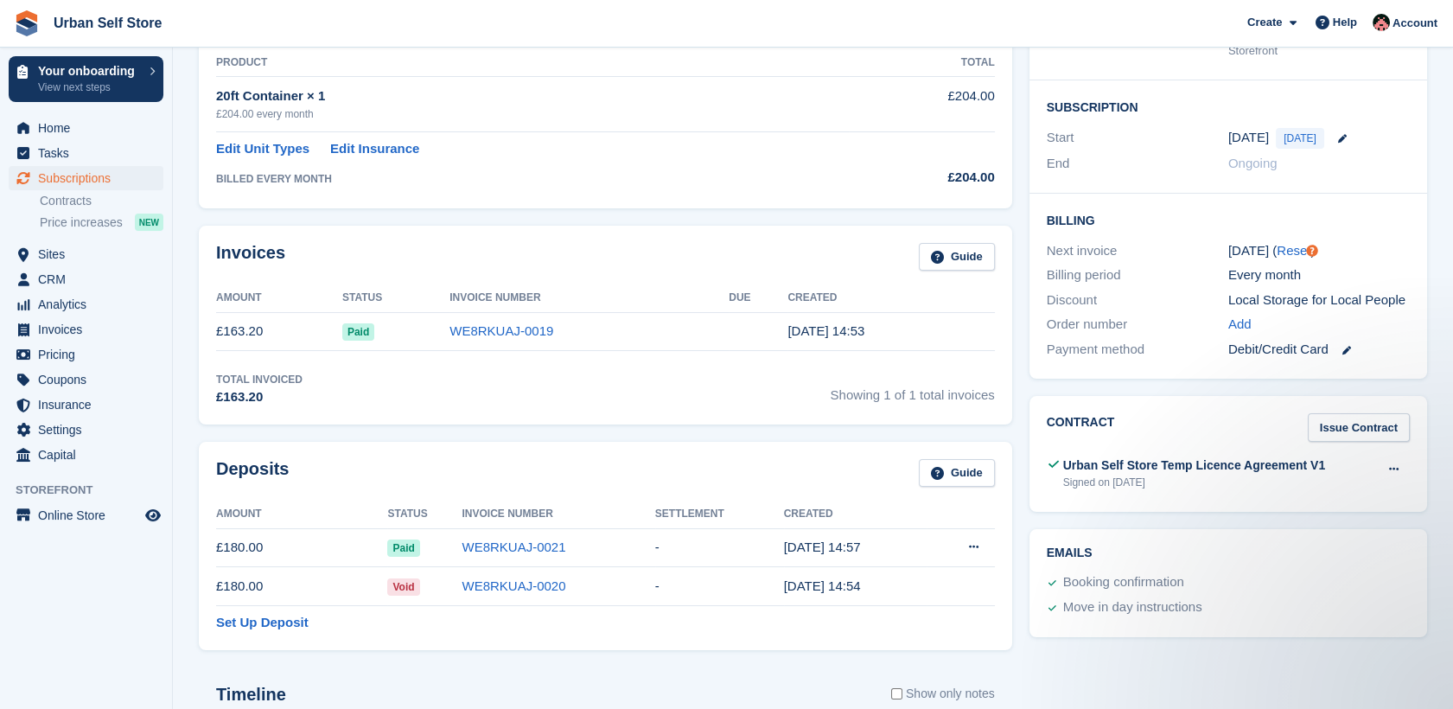
scroll to position [239, 0]
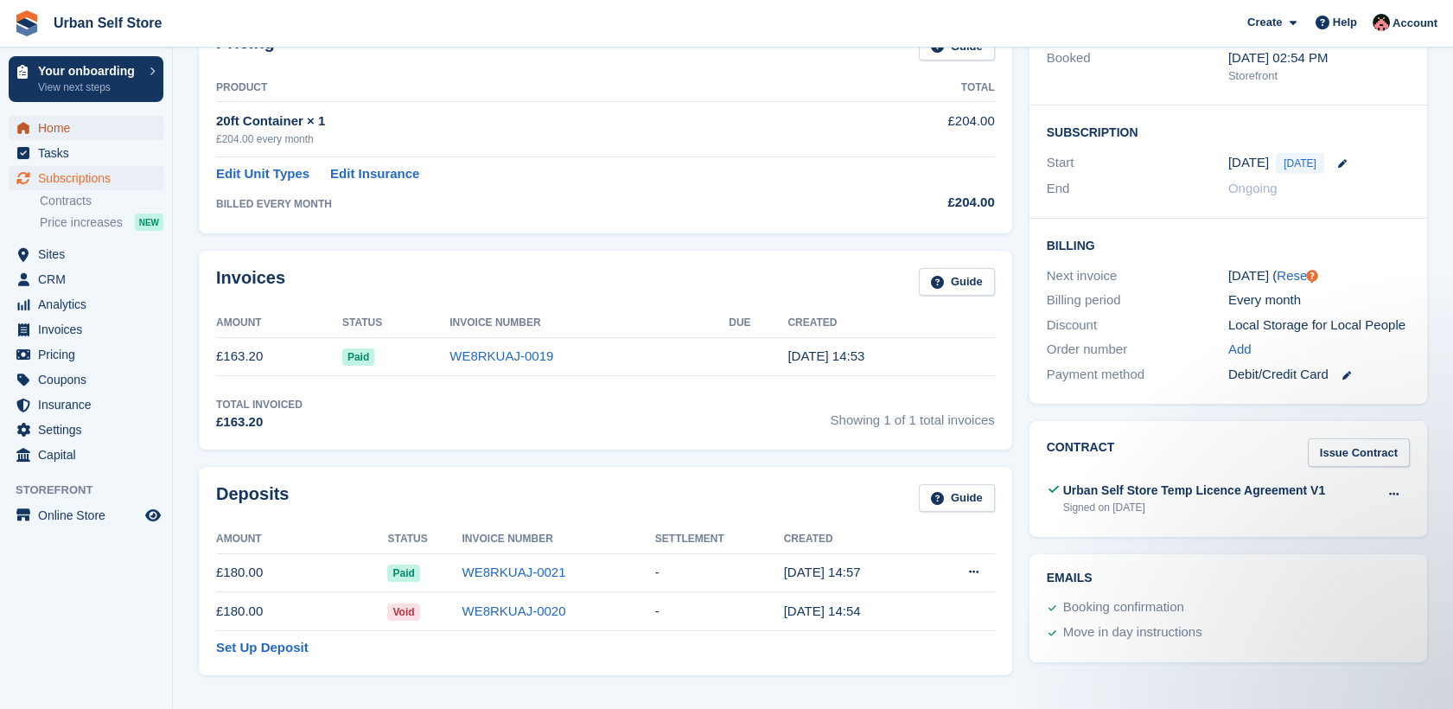
click at [55, 133] on span "Home" at bounding box center [90, 128] width 104 height 24
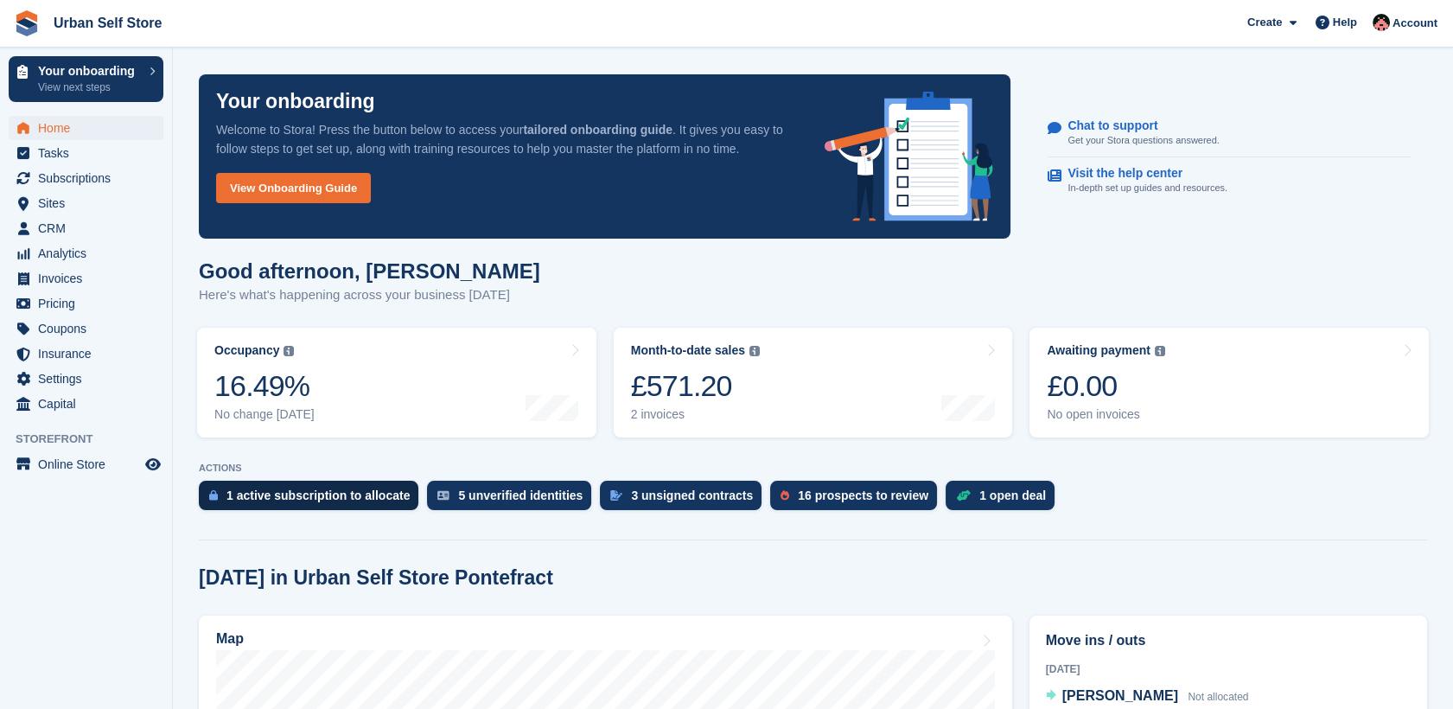
click at [330, 493] on div "1 active subscription to allocate" at bounding box center [318, 496] width 183 height 14
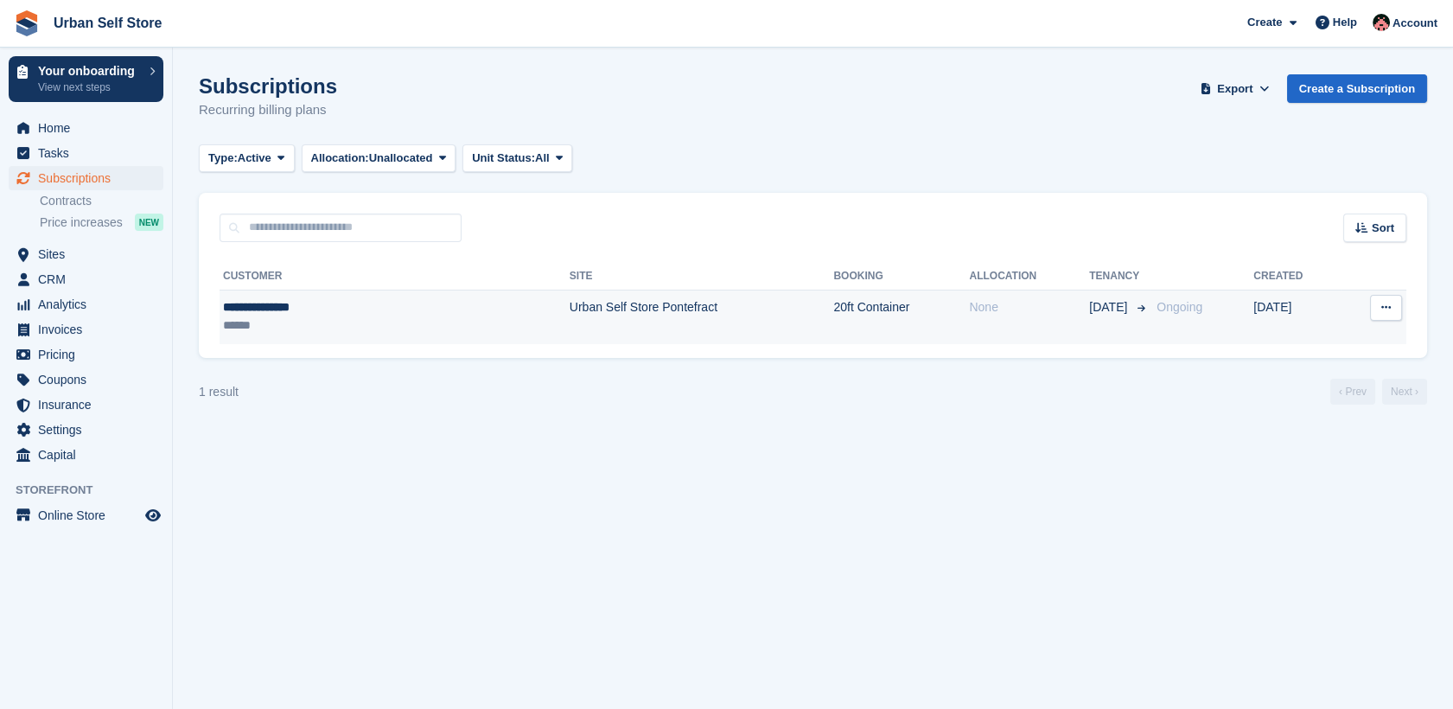
click at [1394, 310] on button at bounding box center [1386, 308] width 32 height 26
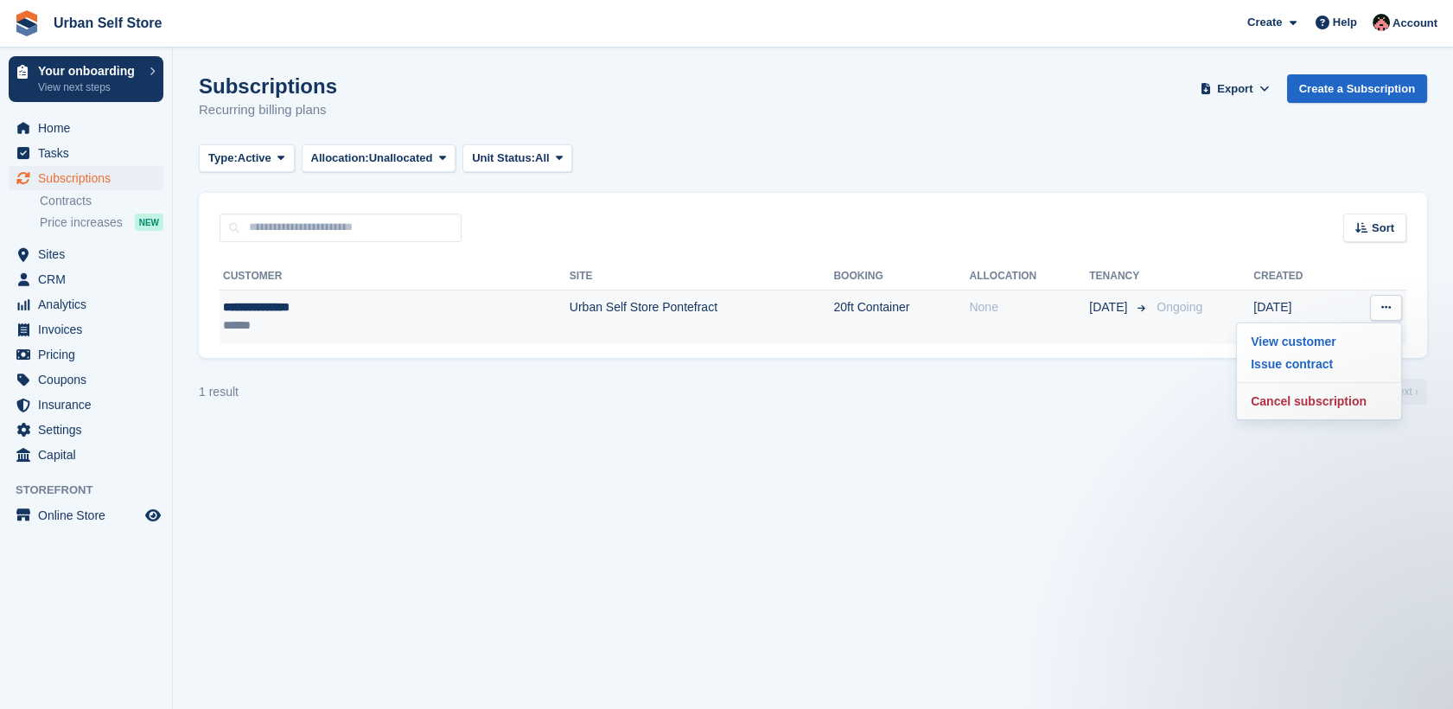
click at [623, 317] on td "Urban Self Store Pontefract" at bounding box center [702, 317] width 265 height 54
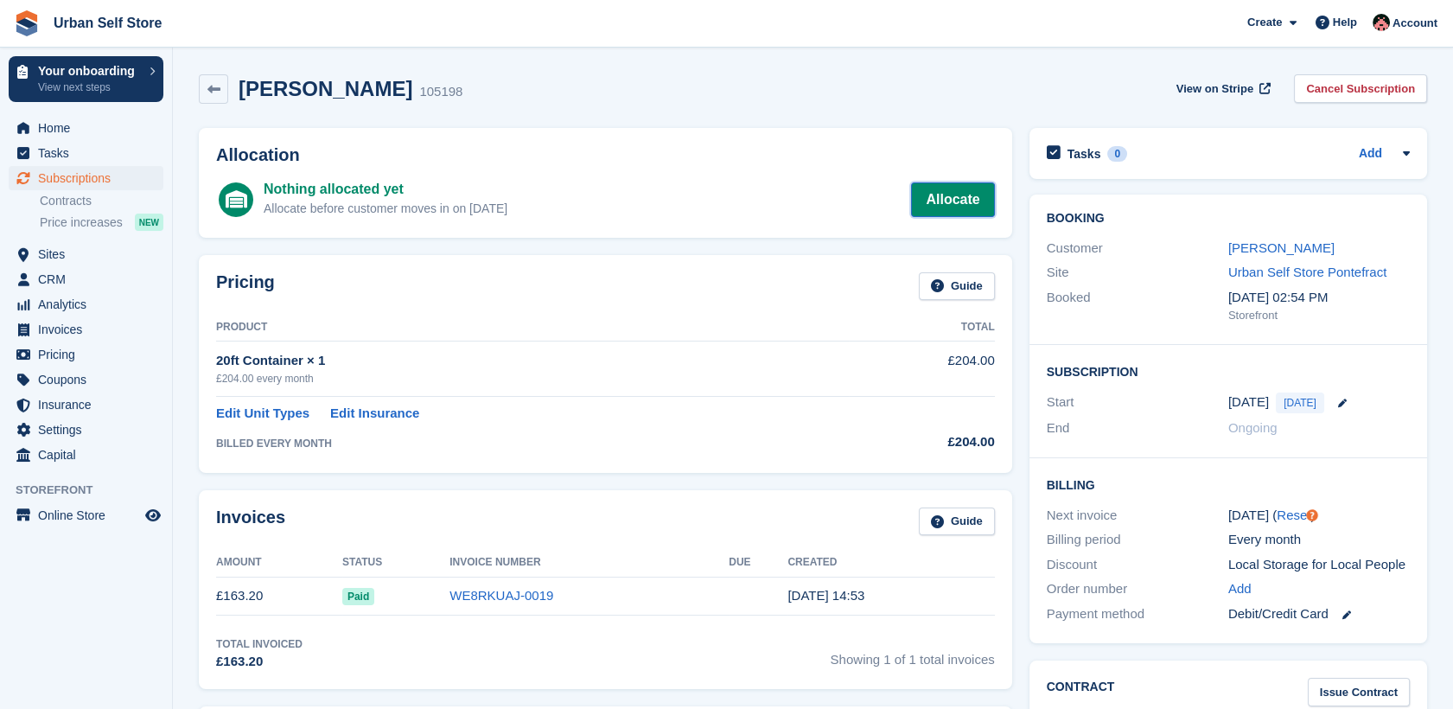
click at [976, 199] on link "Allocate" at bounding box center [952, 199] width 83 height 35
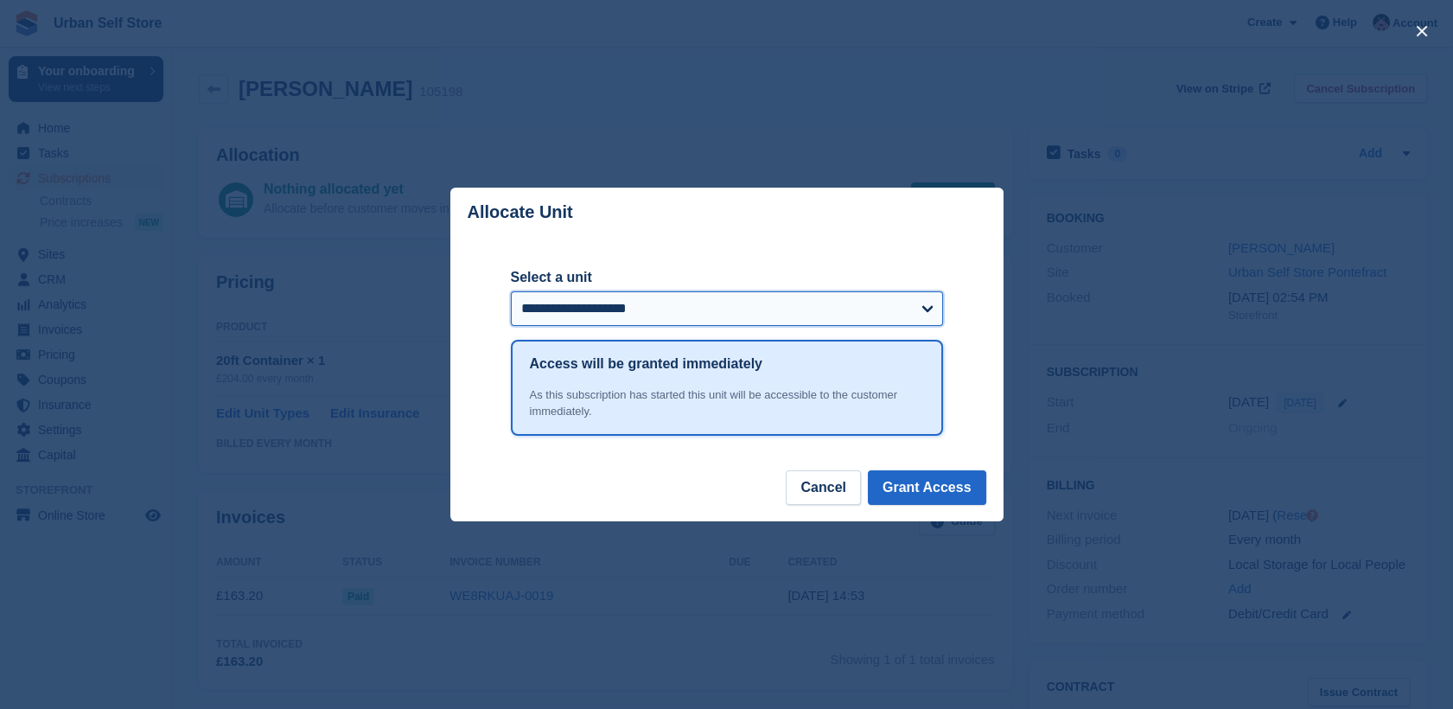
click at [776, 323] on select "**********" at bounding box center [727, 308] width 432 height 35
select select "******"
click at [511, 292] on select "**********" at bounding box center [727, 308] width 432 height 35
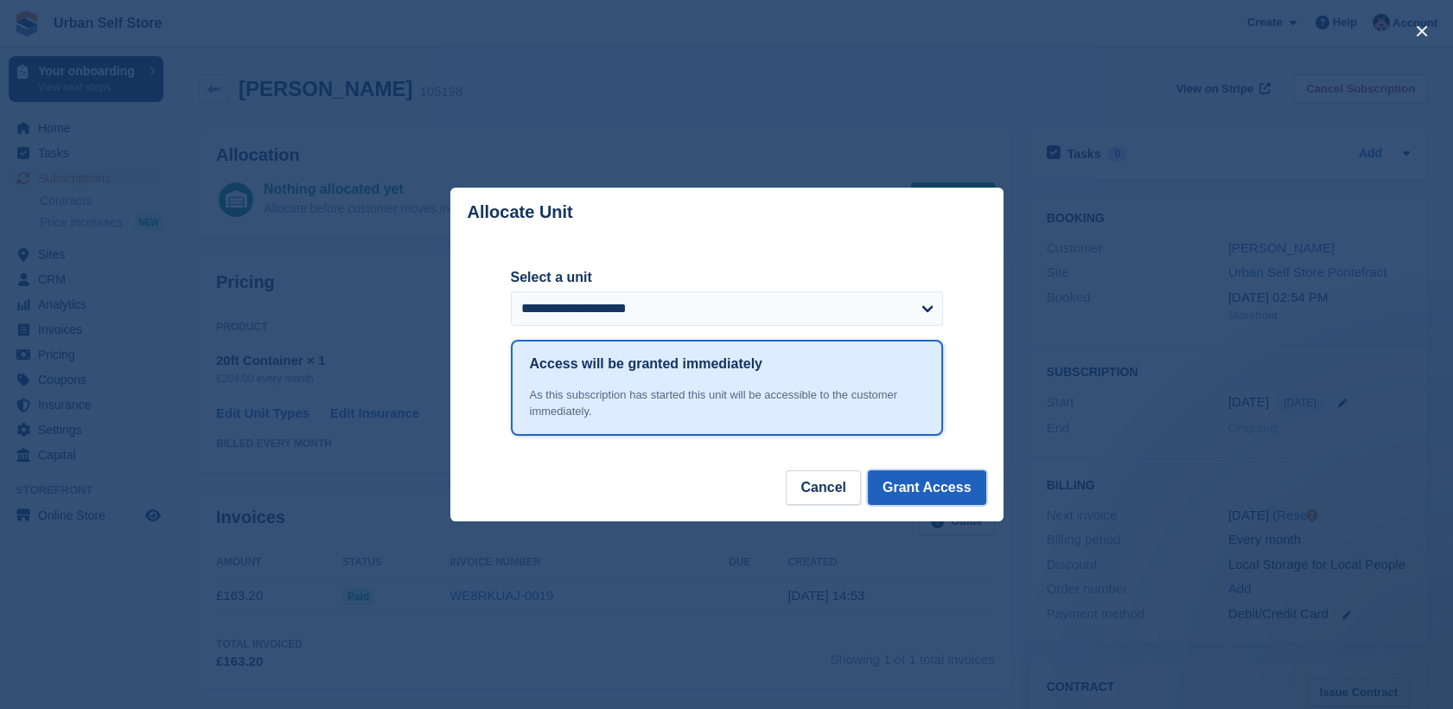
click at [951, 494] on button "Grant Access" at bounding box center [927, 487] width 118 height 35
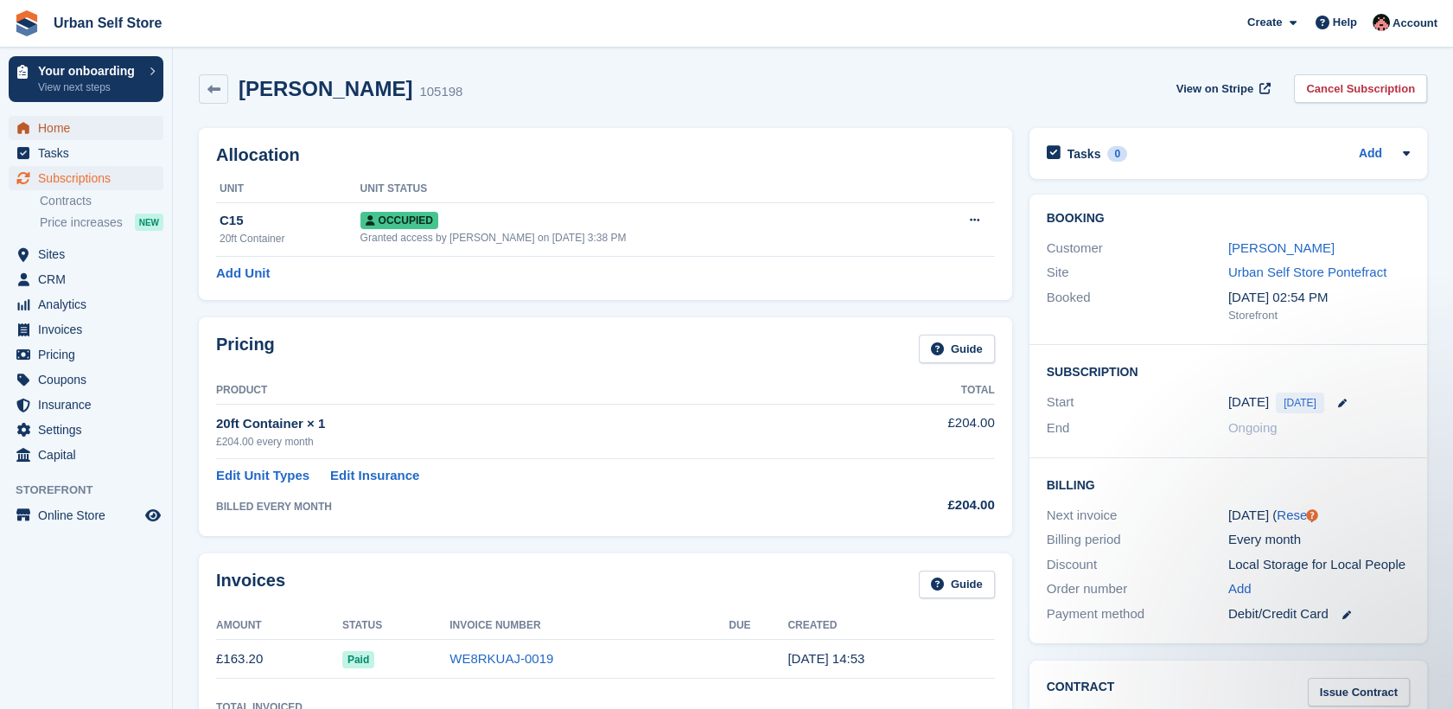
click at [75, 128] on span "Home" at bounding box center [90, 128] width 104 height 24
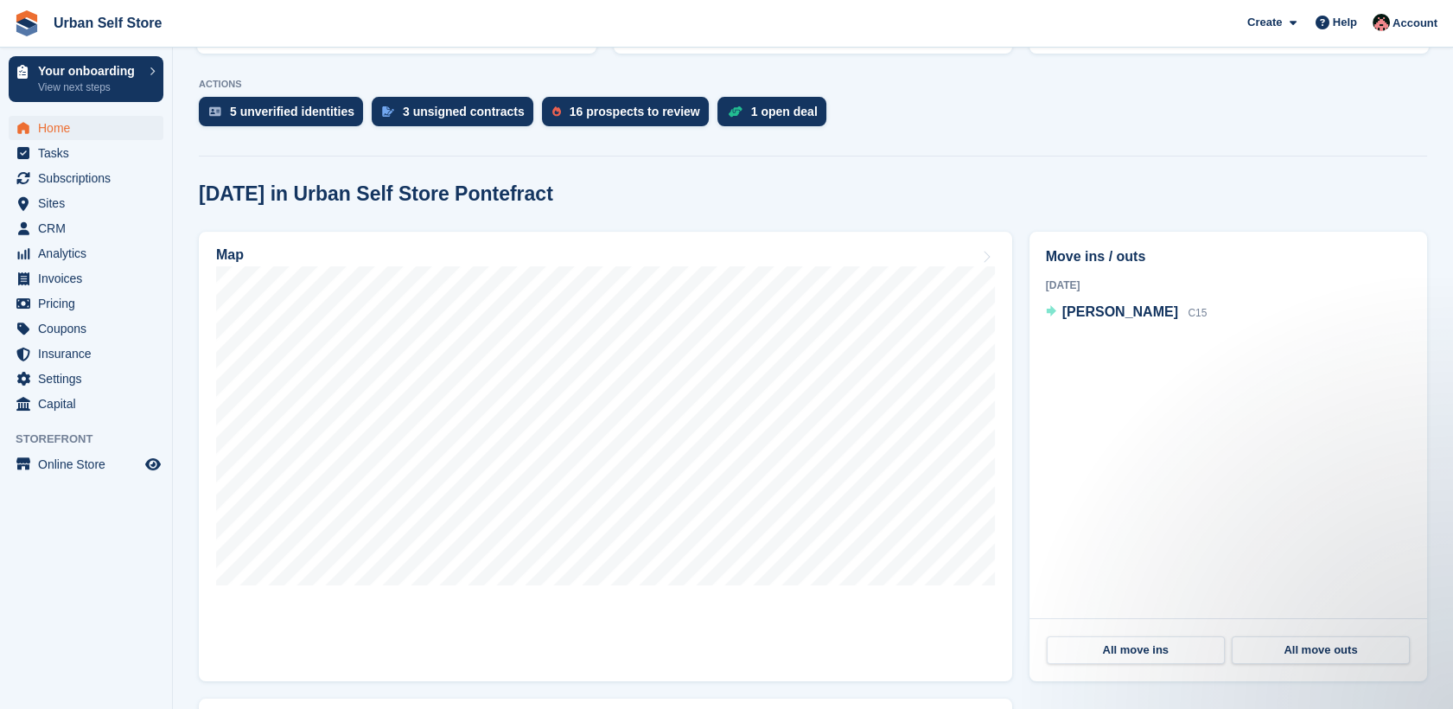
scroll to position [395, 0]
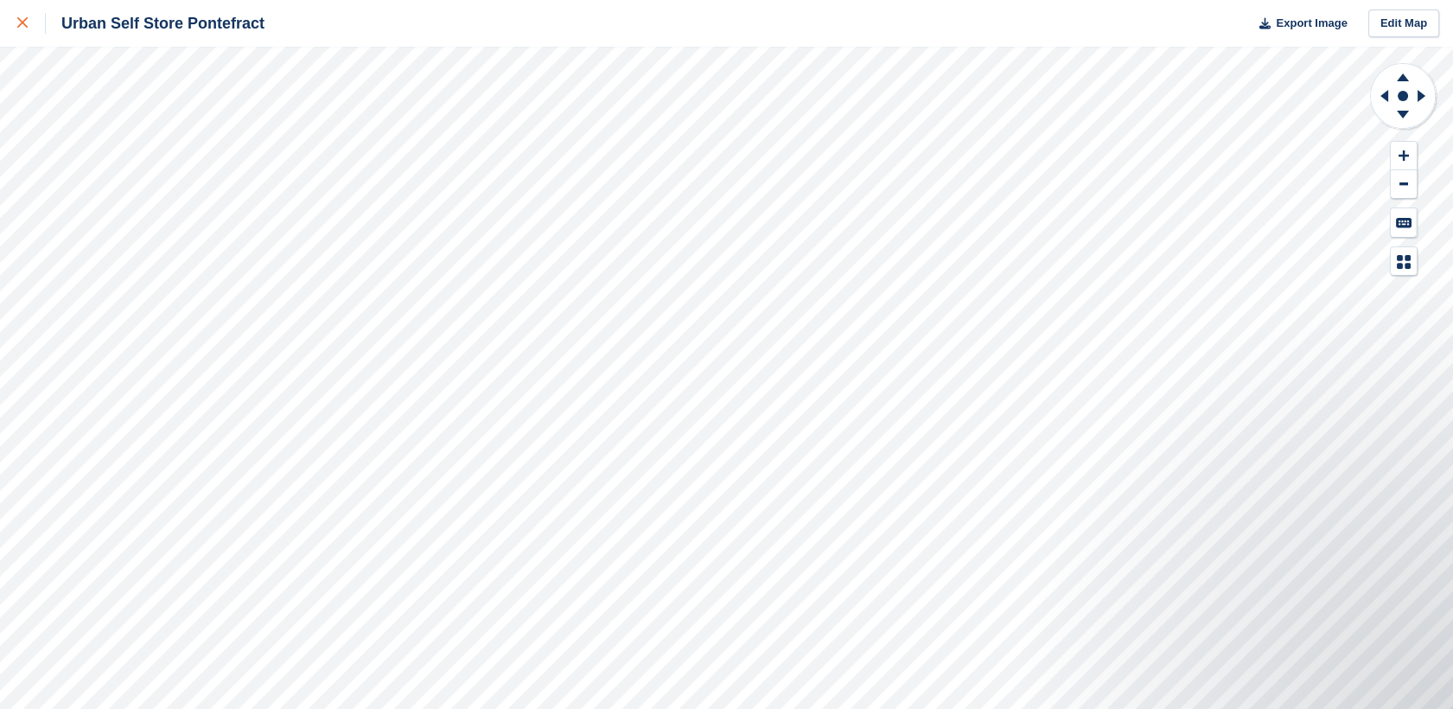
click at [33, 27] on div at bounding box center [31, 23] width 29 height 21
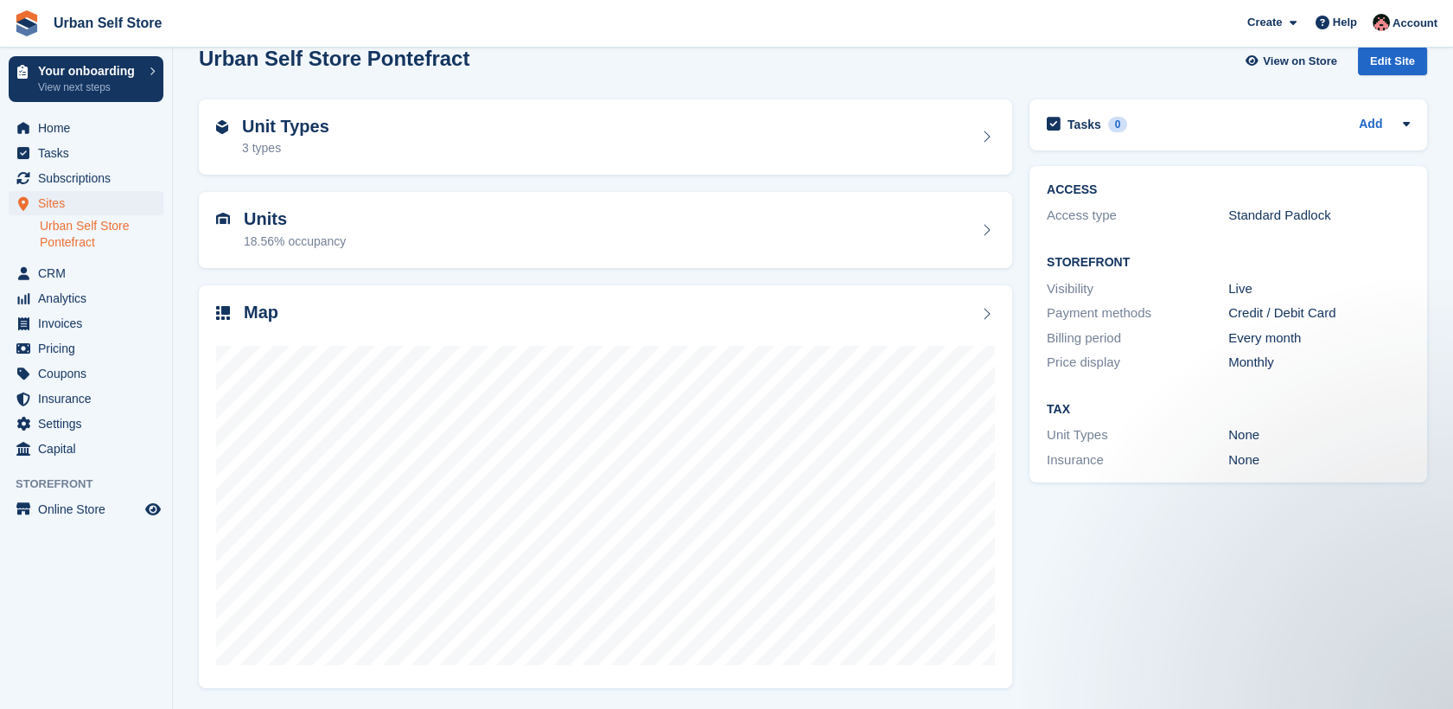
click at [1246, 626] on div "Tasks 0 Add No tasks related to Urban Self Store Pontefract ACCESS Access type …" at bounding box center [1228, 393] width 415 height 605
click at [1046, 547] on div "Tasks 0 Add No tasks related to Urban Self Store Pontefract ACCESS Access type …" at bounding box center [1228, 393] width 415 height 605
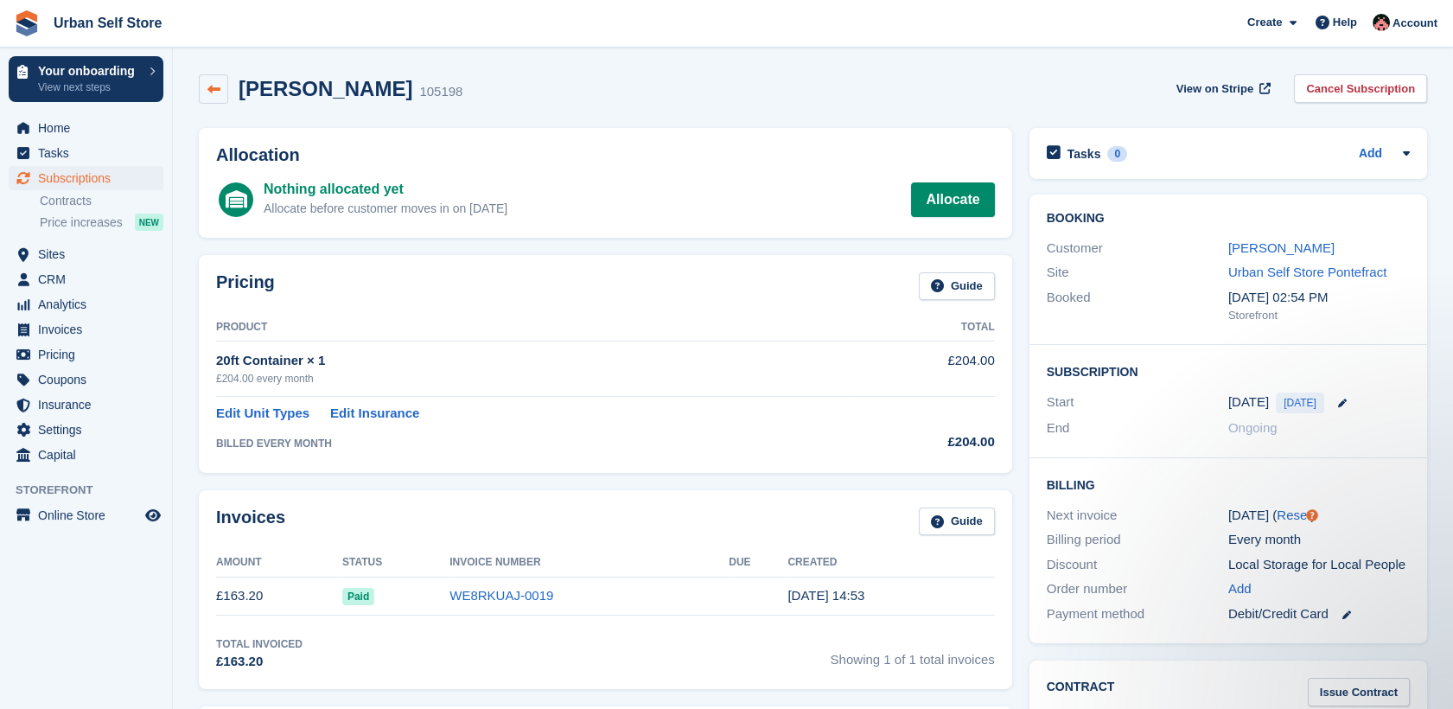
click at [221, 87] on link at bounding box center [213, 88] width 29 height 29
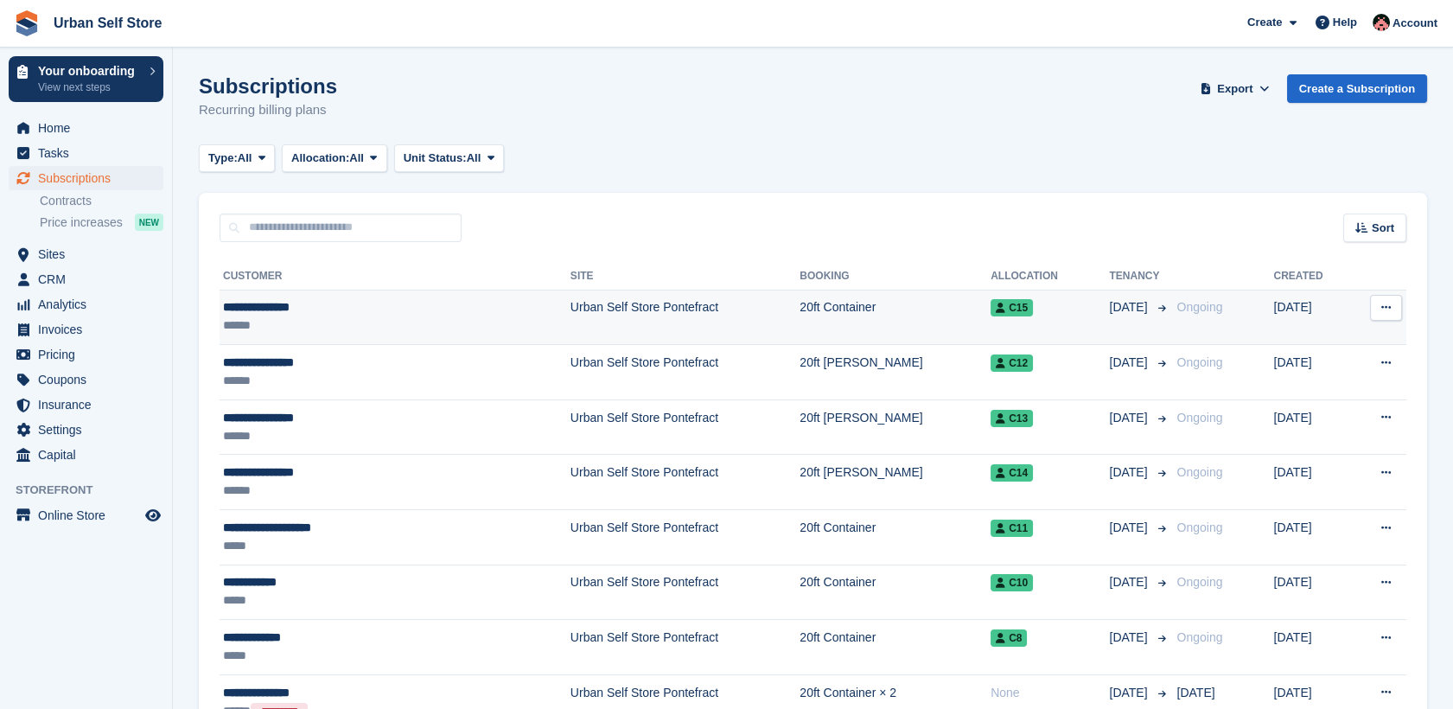
click at [385, 329] on div "******" at bounding box center [334, 325] width 223 height 18
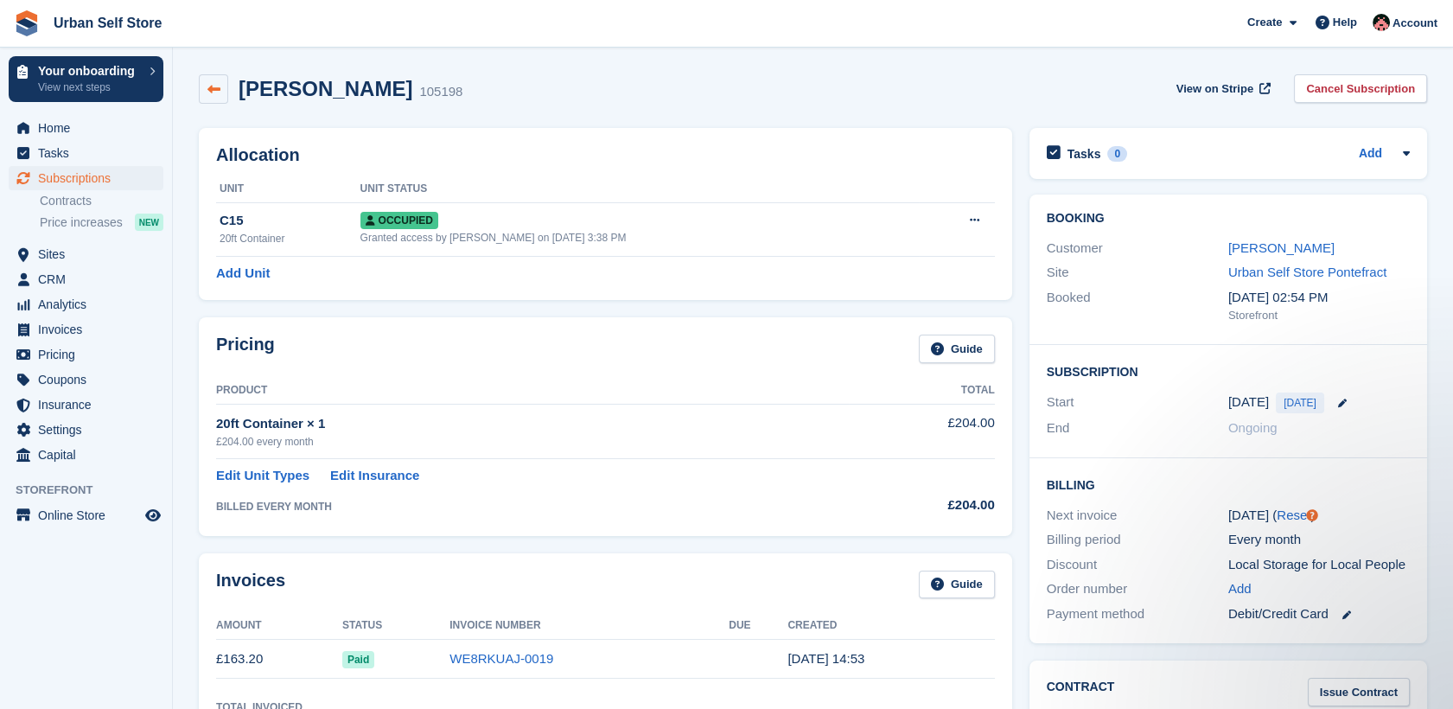
click at [219, 102] on link at bounding box center [213, 88] width 29 height 29
